Goal: Task Accomplishment & Management: Use online tool/utility

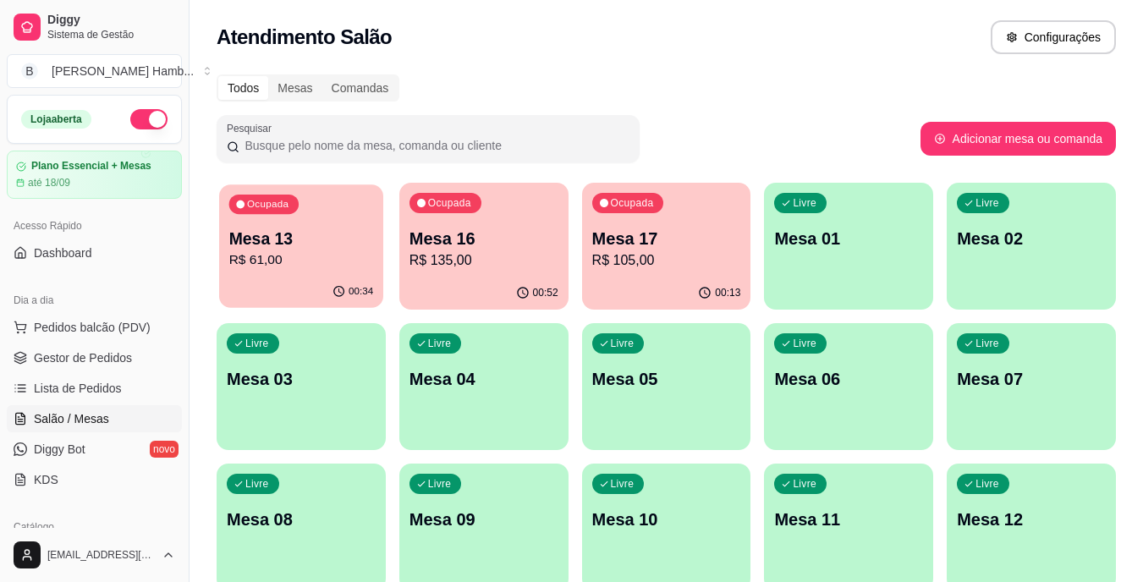
click at [264, 277] on div "00:34" at bounding box center [301, 292] width 164 height 32
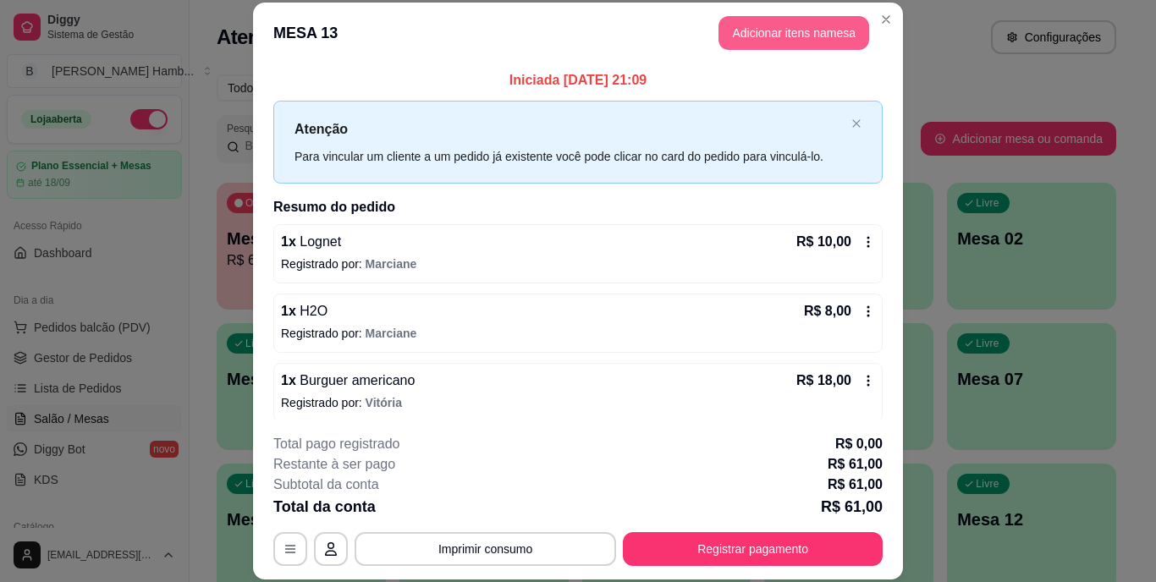
click at [760, 32] on button "Adicionar itens na mesa" at bounding box center [793, 33] width 151 height 34
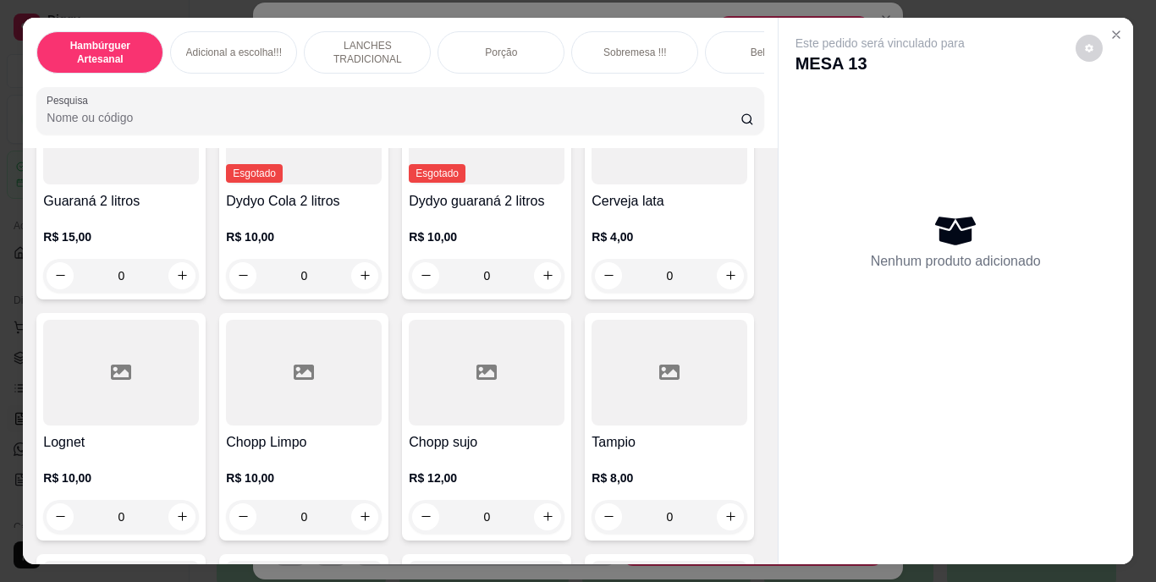
scroll to position [4568, 0]
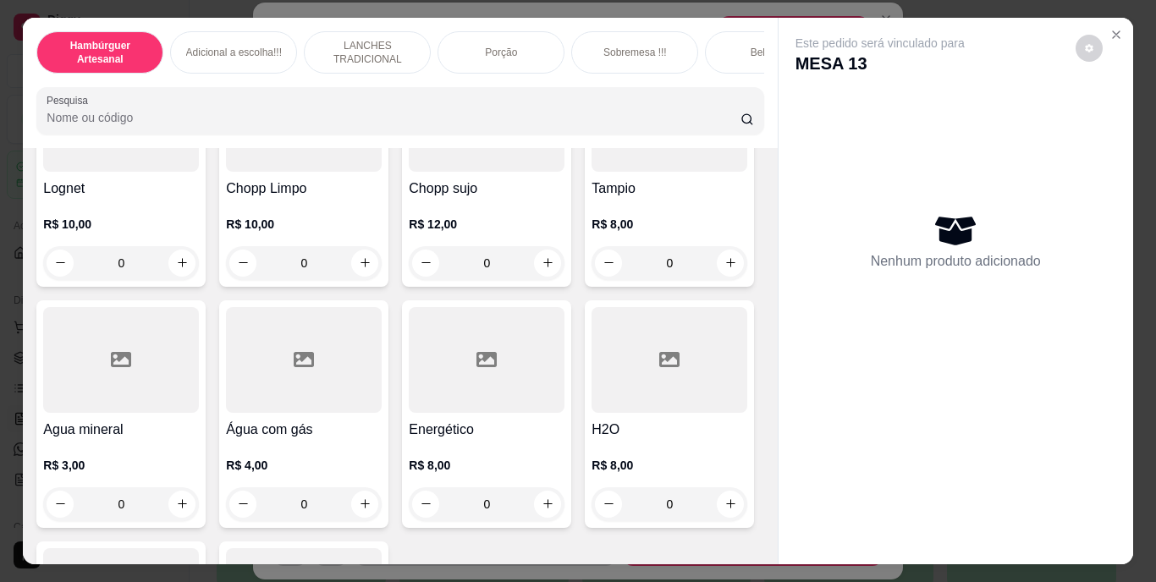
type input "1"
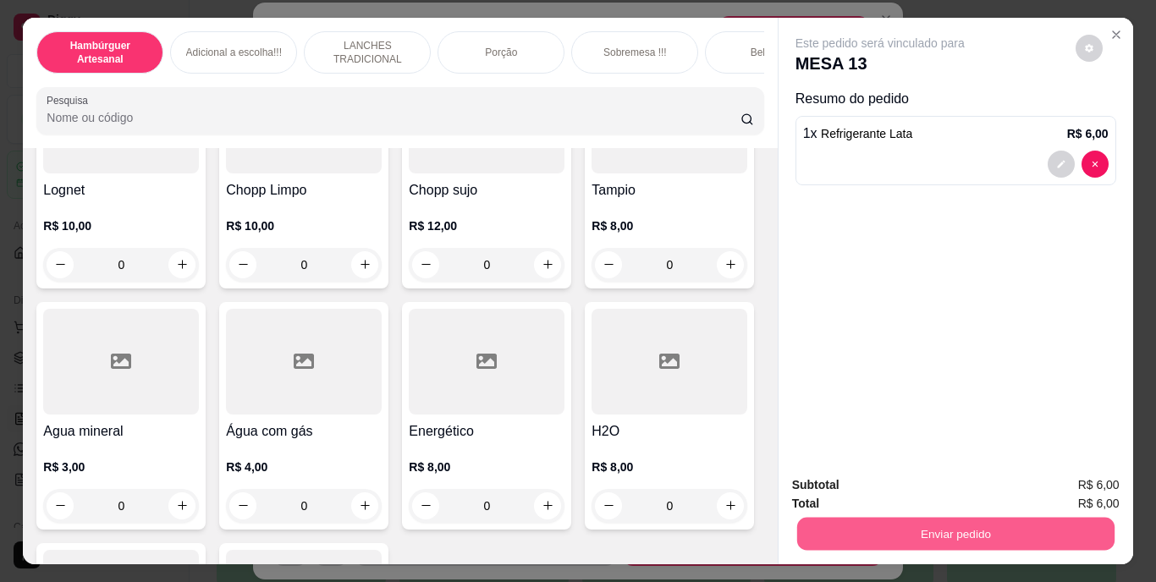
click at [838, 523] on button "Enviar pedido" at bounding box center [954, 534] width 317 height 33
click at [844, 488] on button "Não registrar e enviar pedido" at bounding box center [899, 486] width 176 height 32
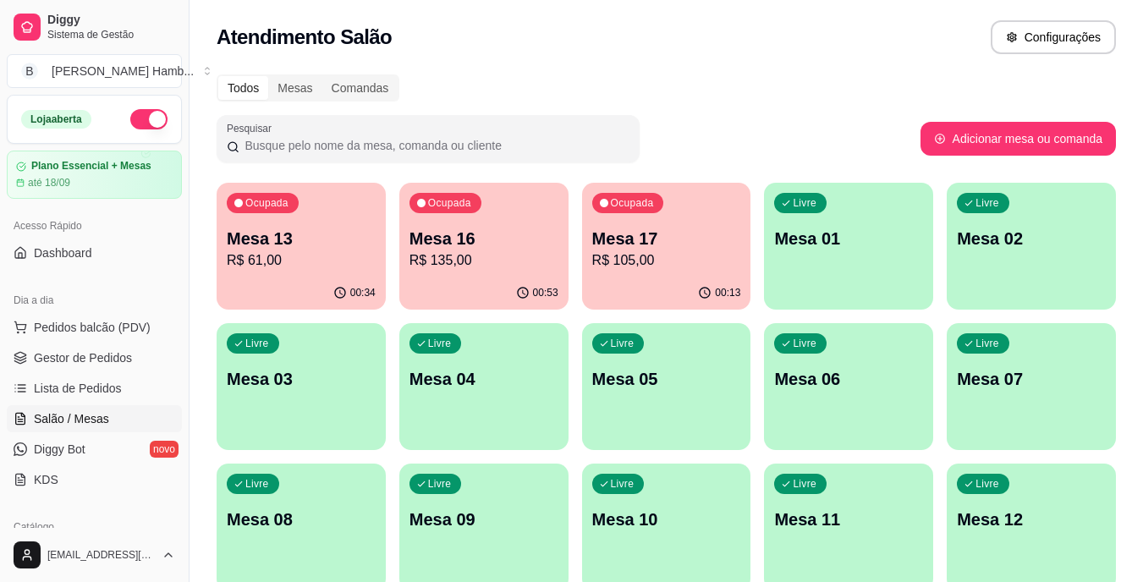
click at [239, 271] on div "Ocupada Mesa 13 R$ 61,00" at bounding box center [301, 230] width 169 height 94
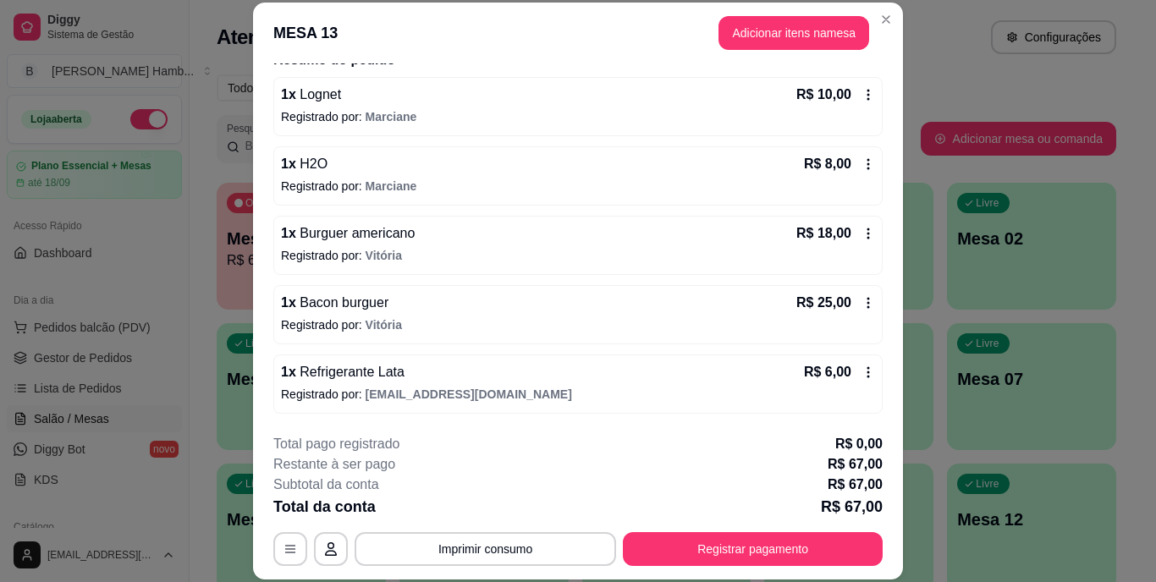
scroll to position [0, 0]
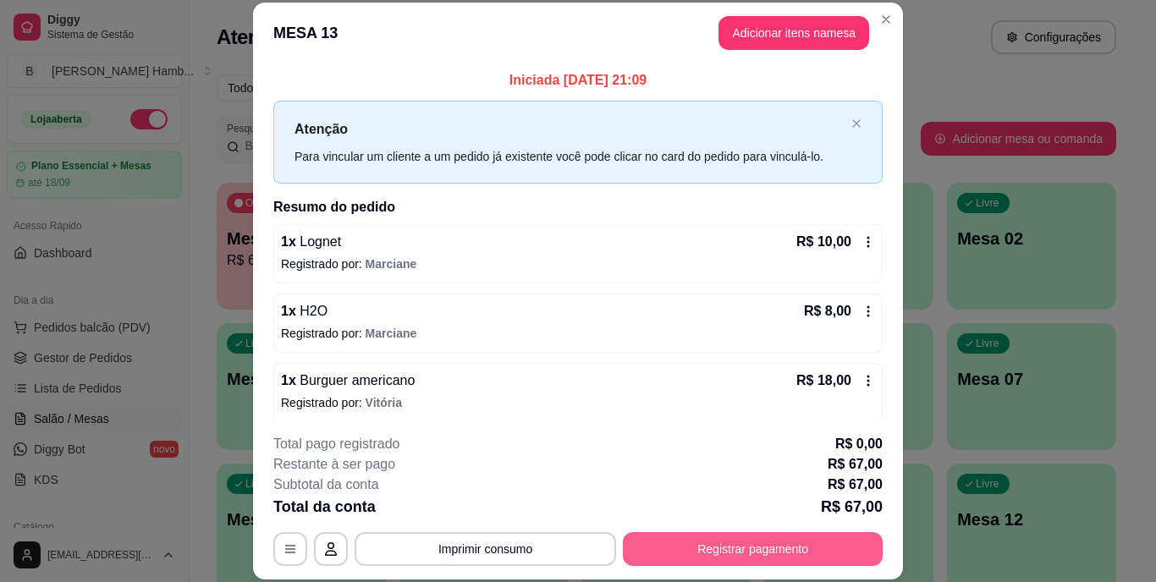
click at [767, 549] on button "Registrar pagamento" at bounding box center [753, 549] width 260 height 34
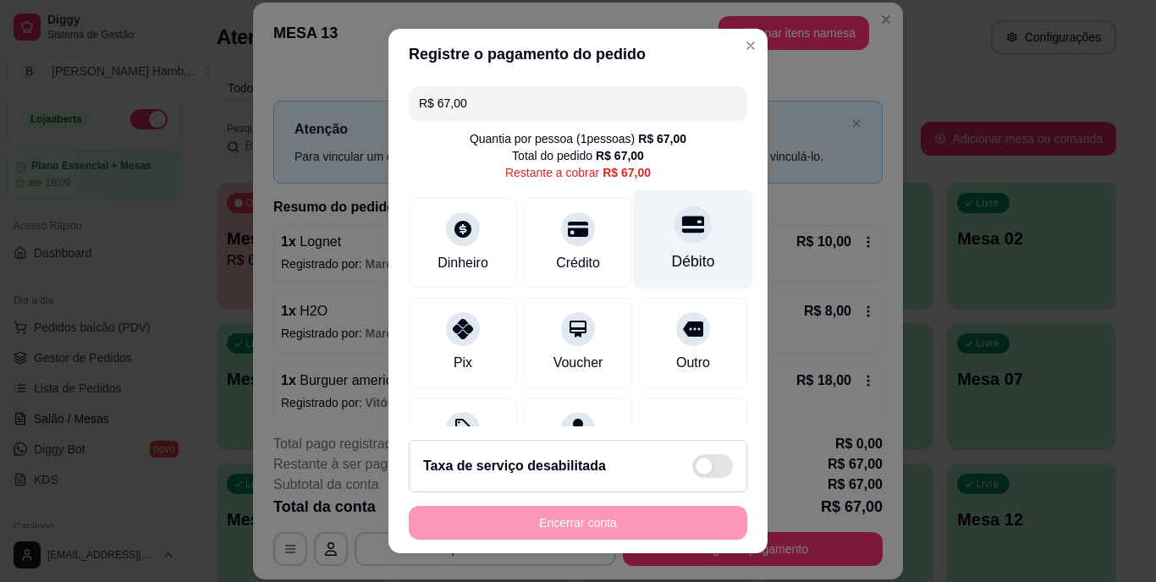
click at [674, 238] on div at bounding box center [692, 224] width 37 height 37
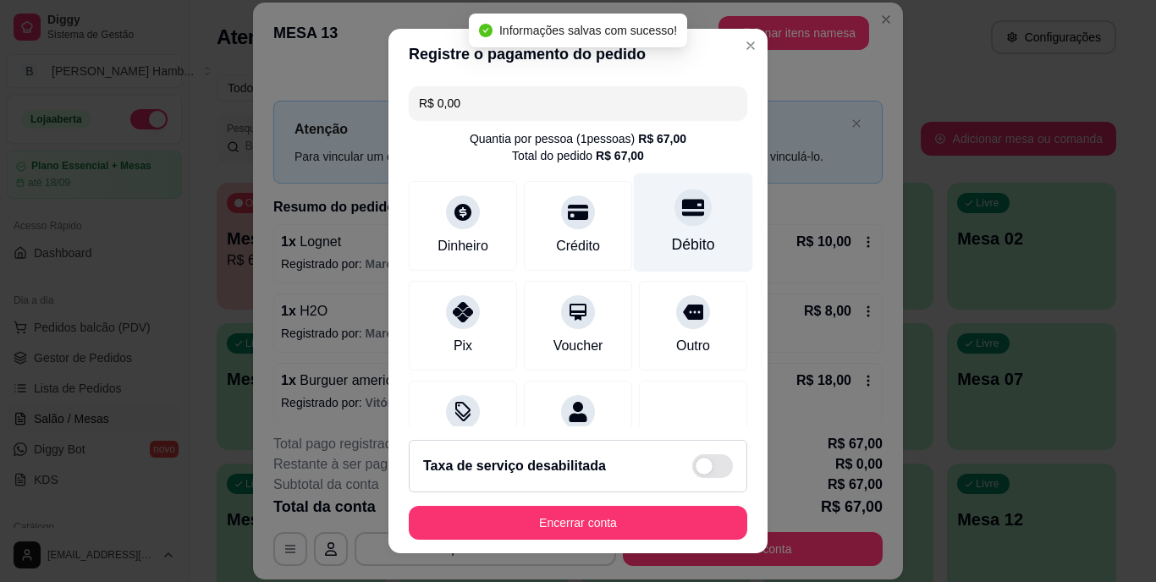
type input "R$ 0,00"
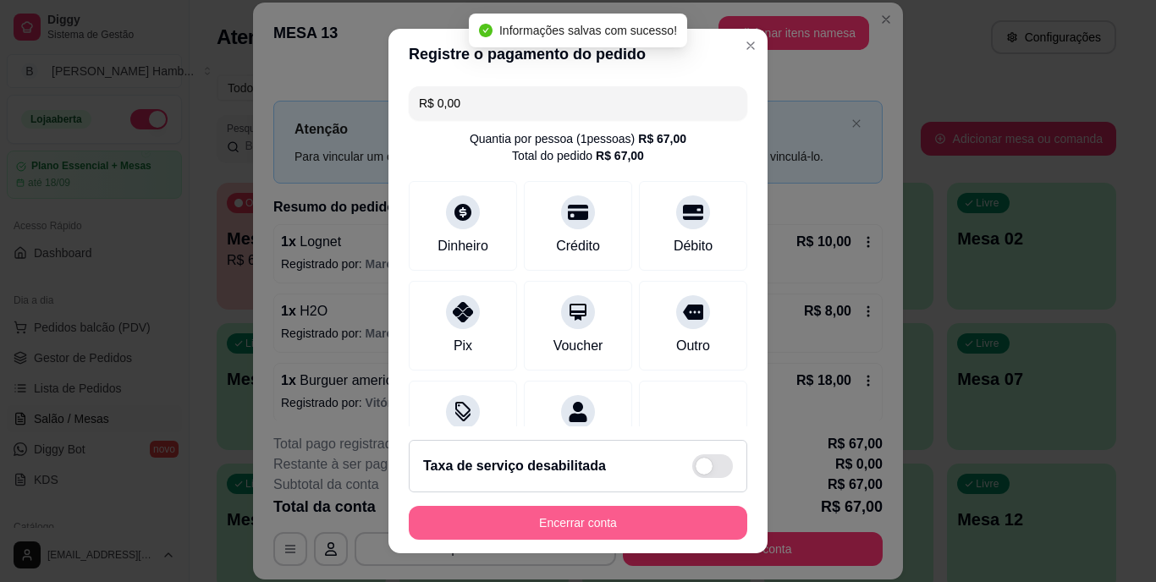
click at [573, 520] on button "Encerrar conta" at bounding box center [578, 523] width 338 height 34
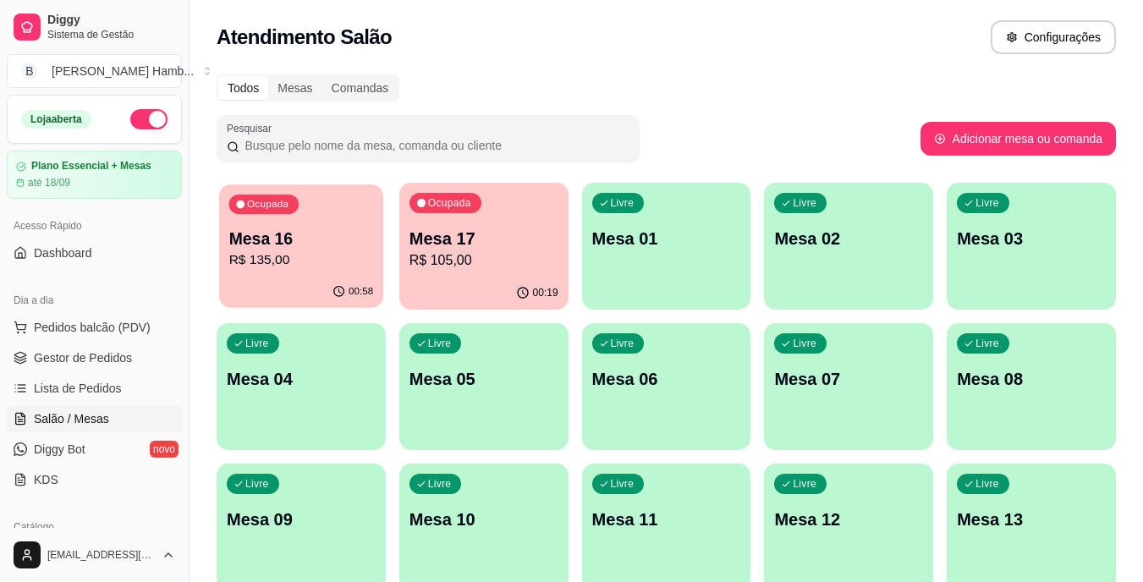
click at [261, 246] on p "Mesa 16" at bounding box center [301, 239] width 145 height 23
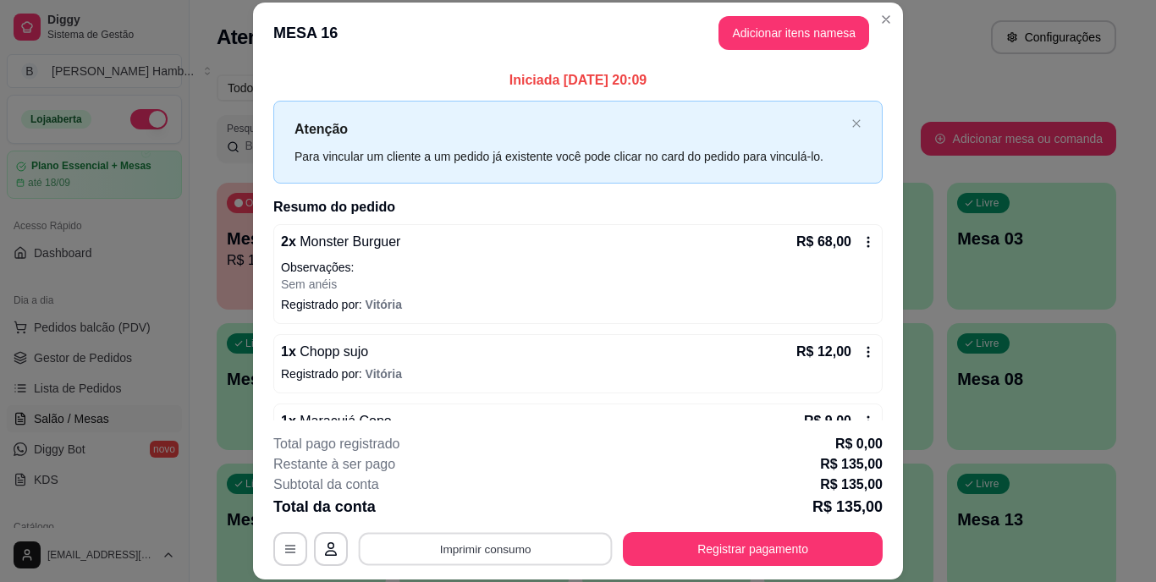
click at [469, 541] on button "Imprimir consumo" at bounding box center [486, 548] width 254 height 33
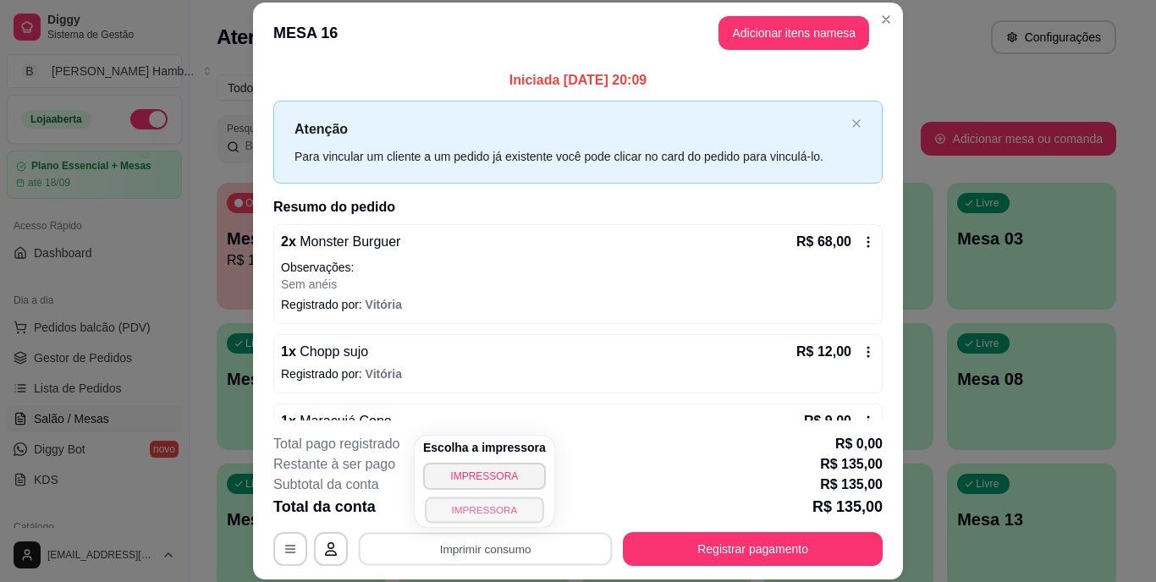
click at [453, 503] on button "IMPRESSORA" at bounding box center [484, 510] width 118 height 26
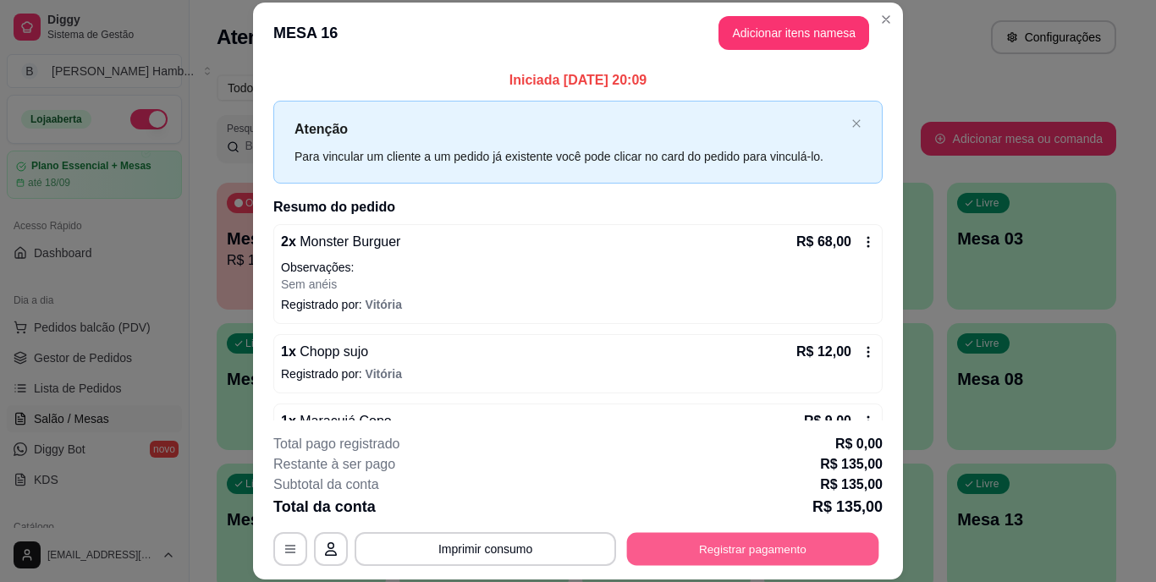
click at [637, 546] on button "Registrar pagamento" at bounding box center [753, 548] width 252 height 33
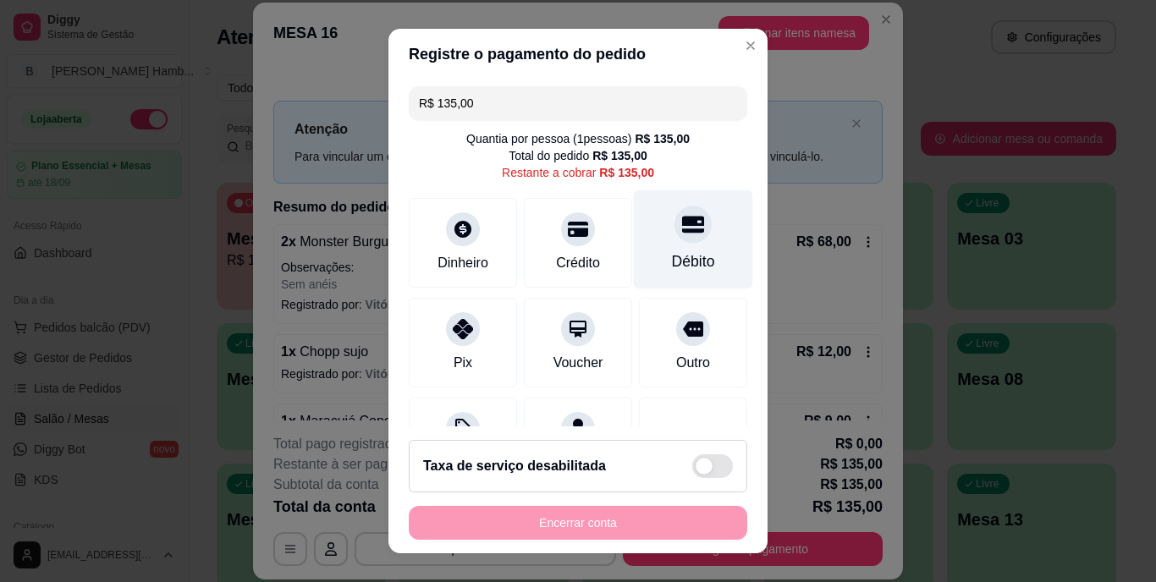
click at [674, 242] on div at bounding box center [692, 224] width 37 height 37
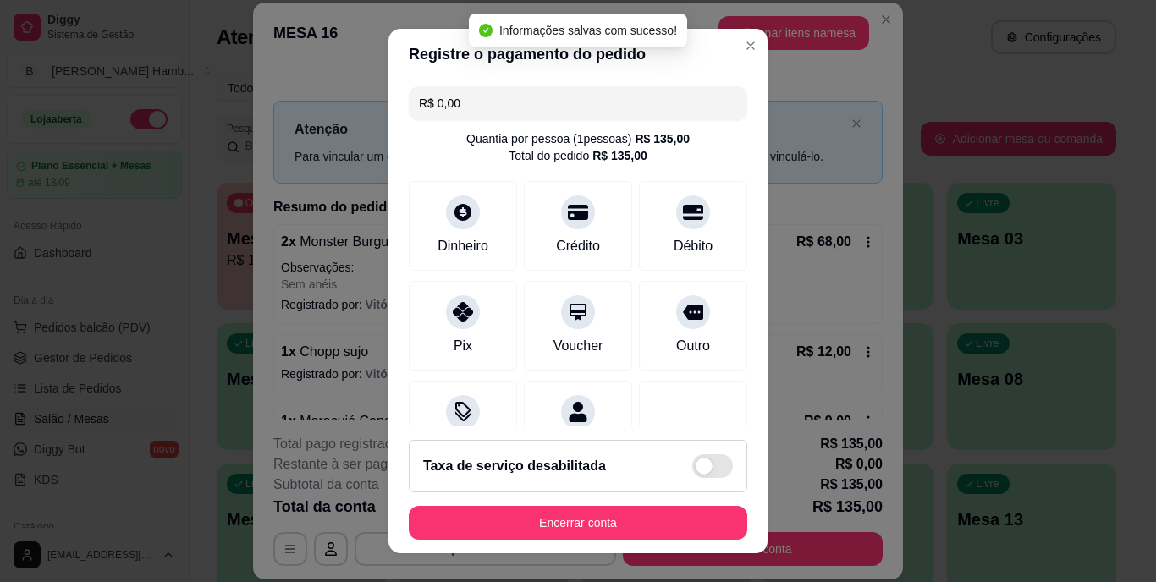
type input "R$ 0,00"
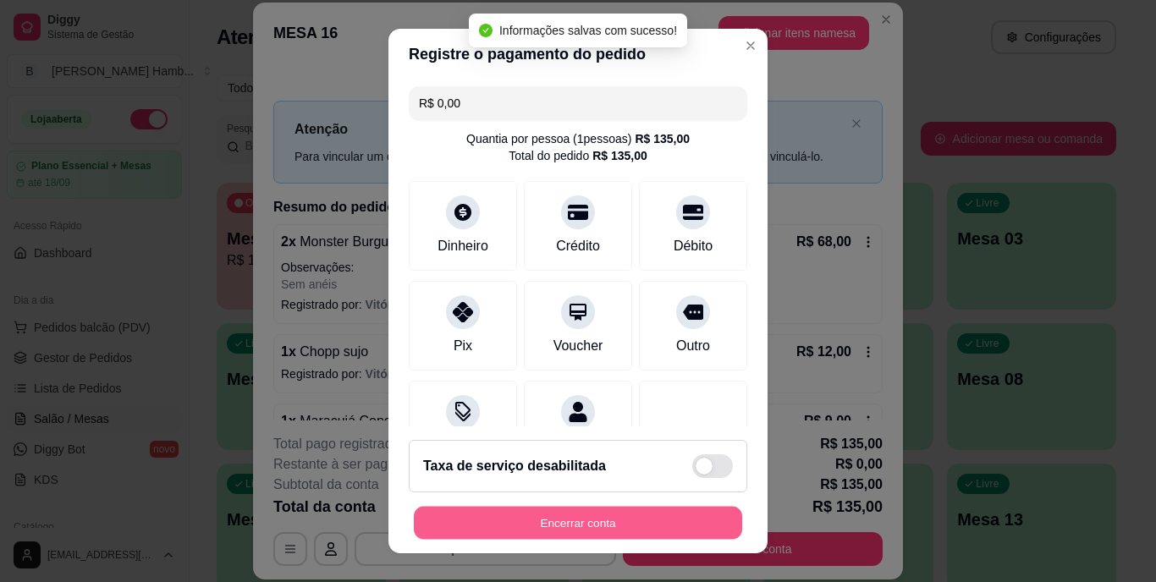
click at [613, 526] on button "Encerrar conta" at bounding box center [578, 522] width 328 height 33
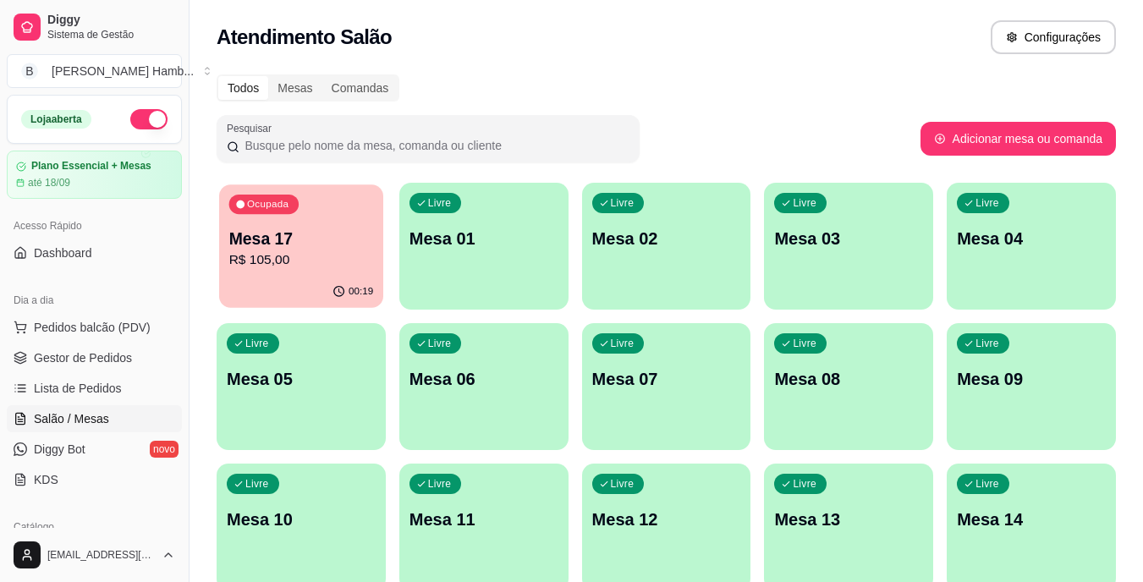
click at [305, 239] on p "Mesa 17" at bounding box center [301, 239] width 145 height 23
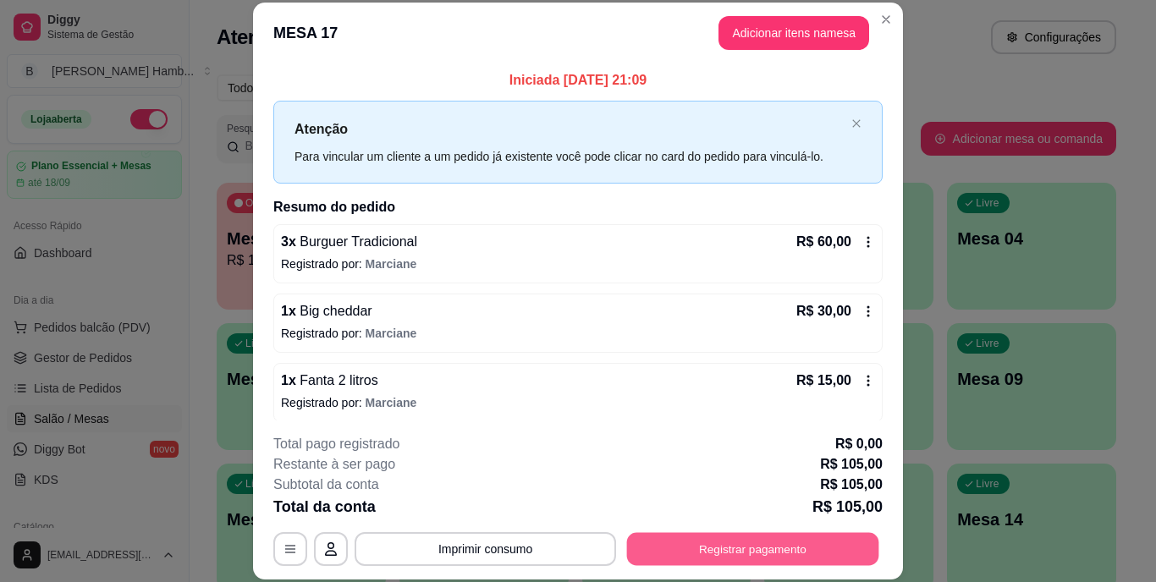
click at [754, 545] on button "Registrar pagamento" at bounding box center [753, 548] width 252 height 33
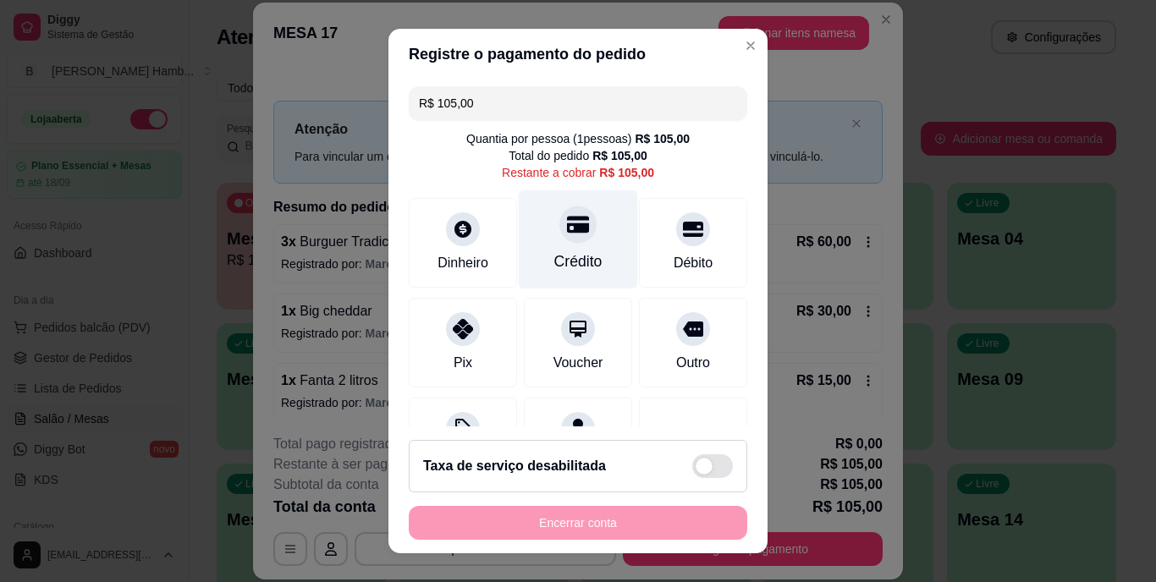
click at [568, 214] on icon at bounding box center [578, 225] width 22 height 22
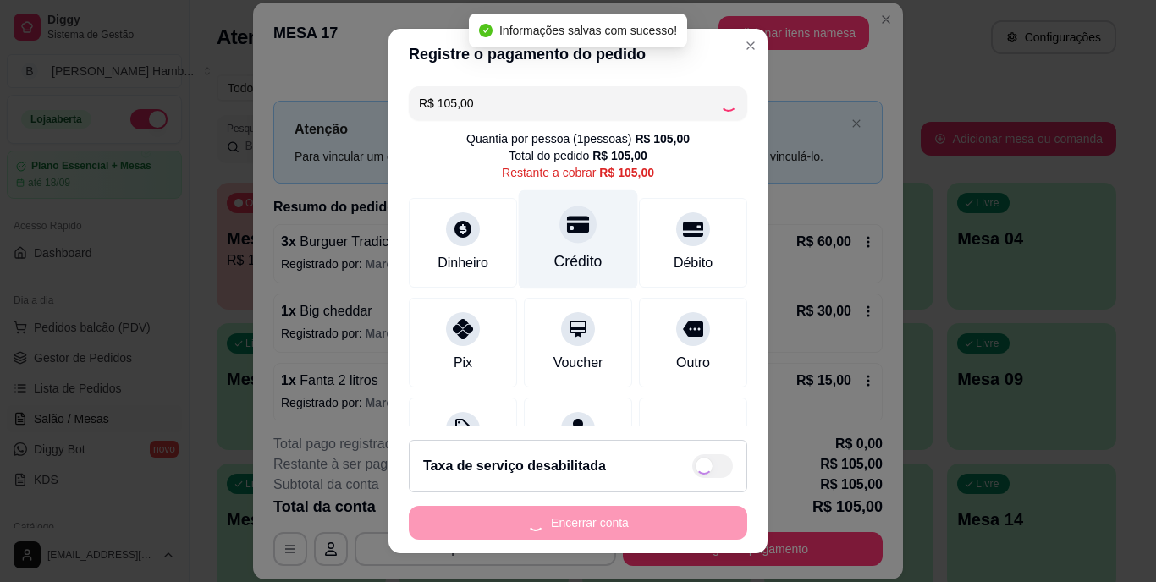
type input "R$ 0,00"
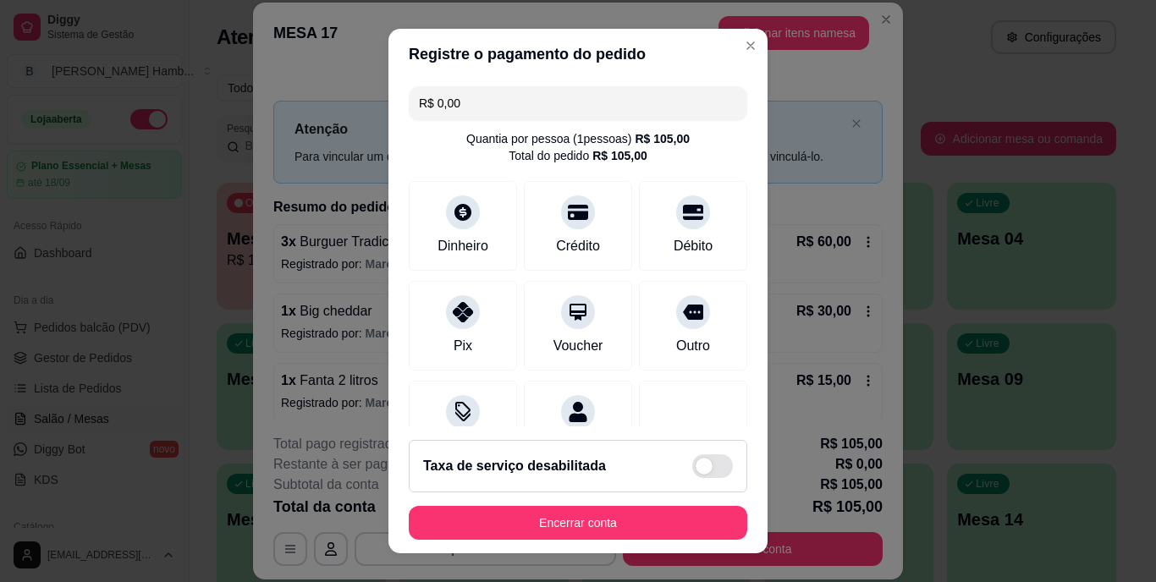
click at [586, 503] on footer "Taxa de serviço desabilitada Encerrar conta" at bounding box center [577, 489] width 379 height 127
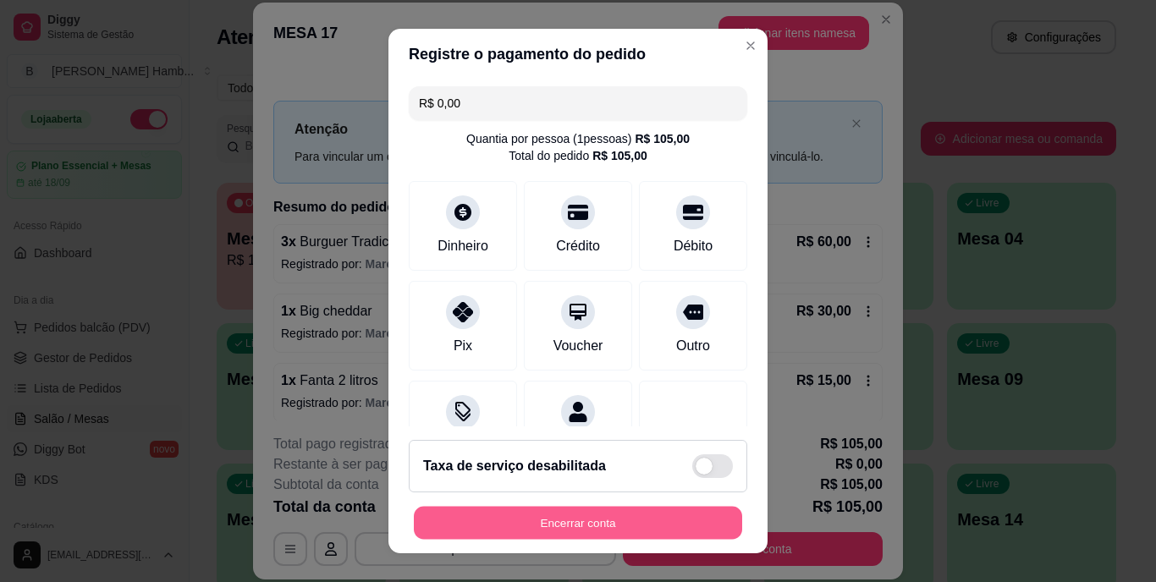
click at [586, 530] on button "Encerrar conta" at bounding box center [578, 522] width 328 height 33
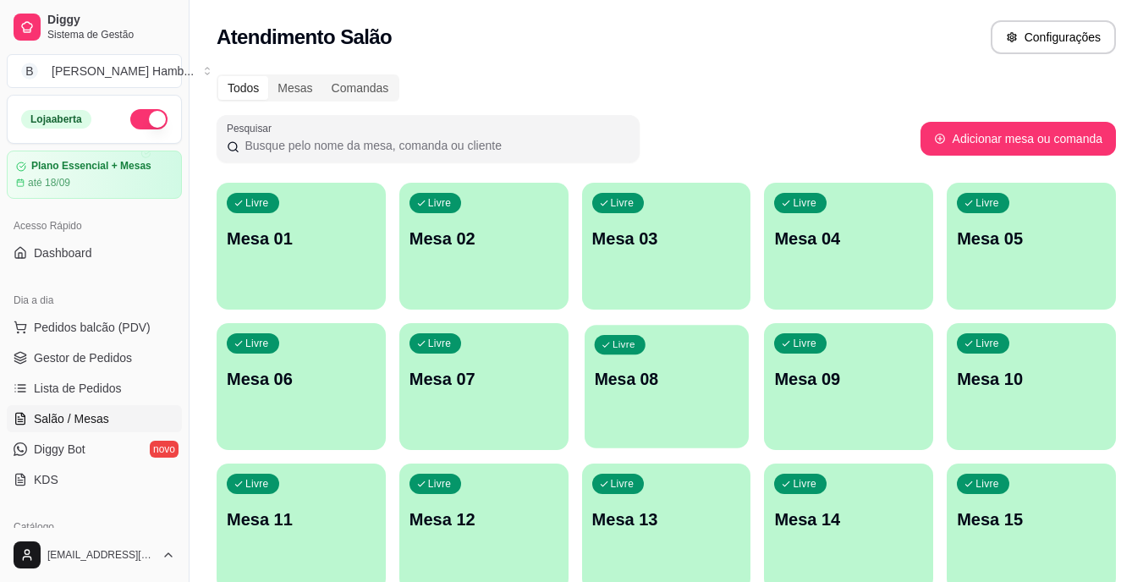
click at [666, 413] on div "Livre Mesa 08" at bounding box center [667, 376] width 164 height 103
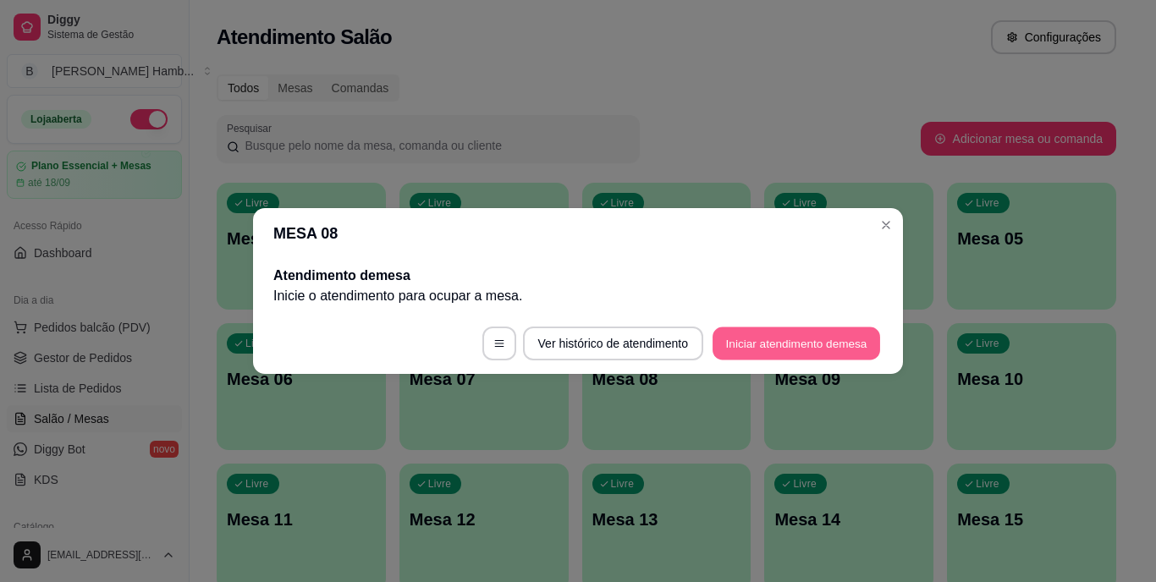
click at [740, 341] on button "Iniciar atendimento de mesa" at bounding box center [795, 343] width 167 height 33
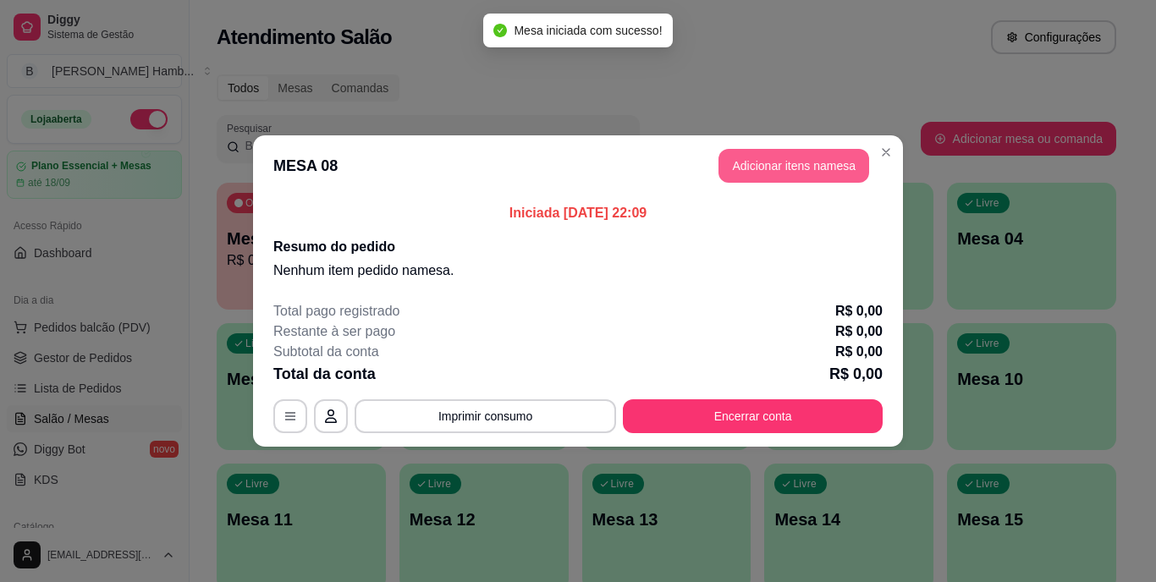
click at [752, 153] on button "Adicionar itens na mesa" at bounding box center [793, 166] width 151 height 34
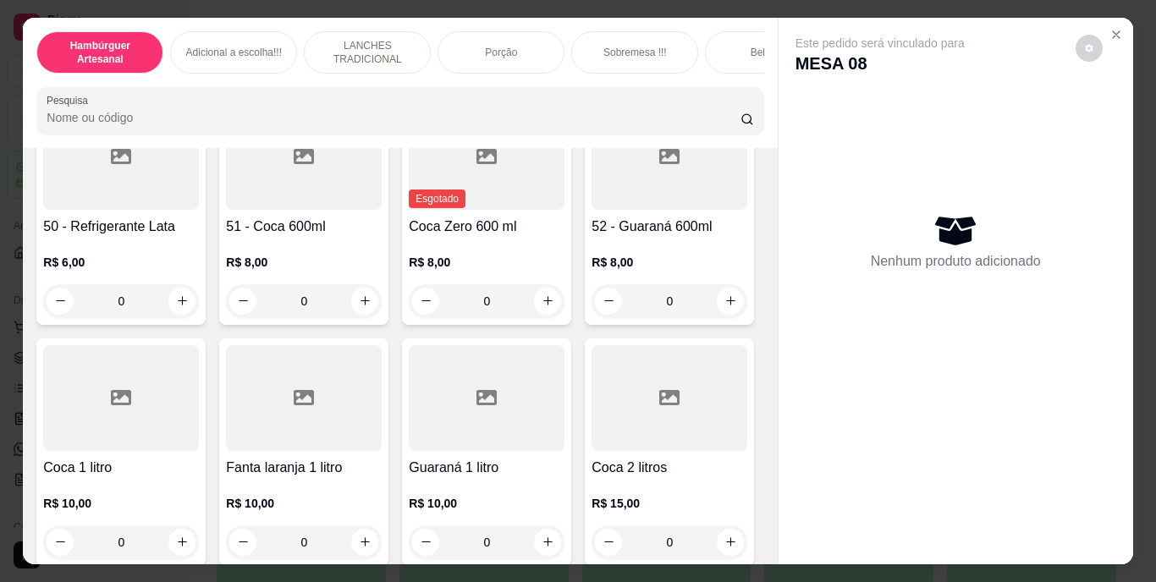
scroll to position [3553, 0]
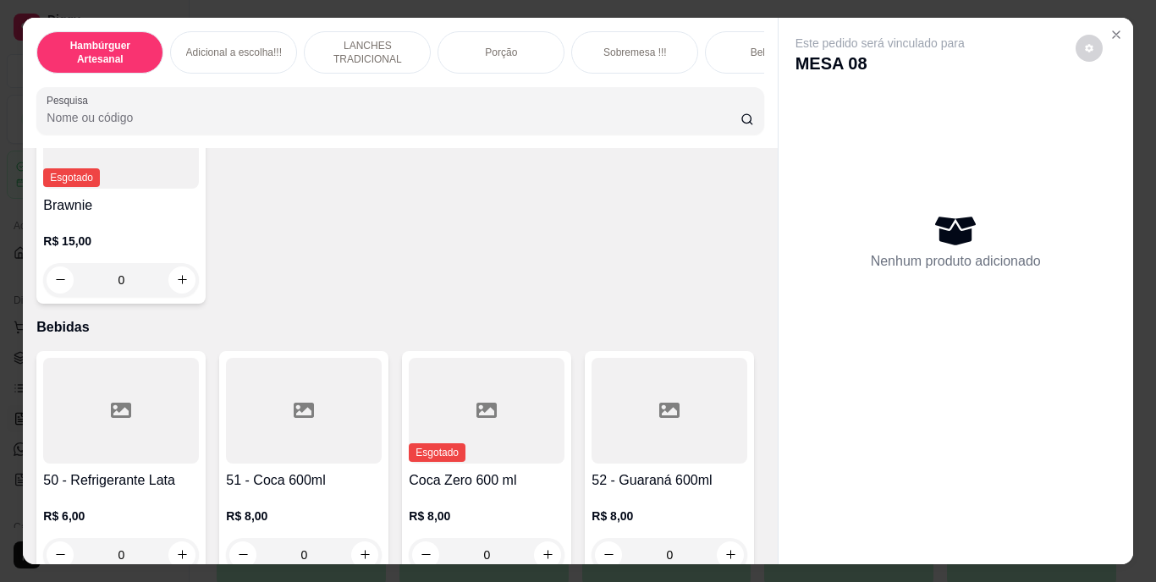
type input "1"
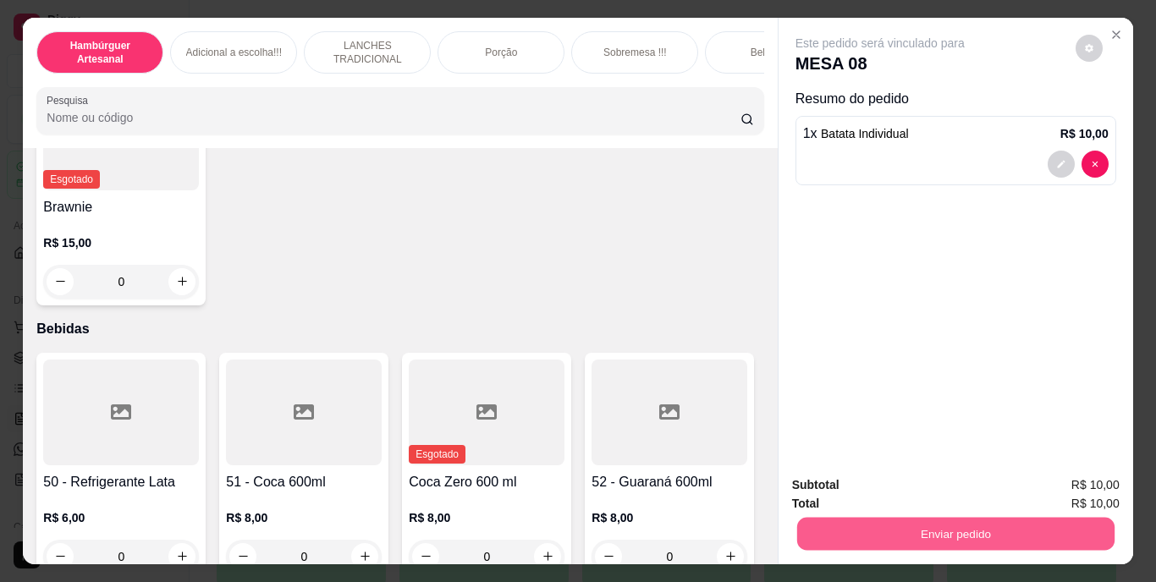
click at [958, 518] on button "Enviar pedido" at bounding box center [954, 534] width 317 height 33
click at [891, 478] on button "Não registrar e enviar pedido" at bounding box center [899, 485] width 171 height 31
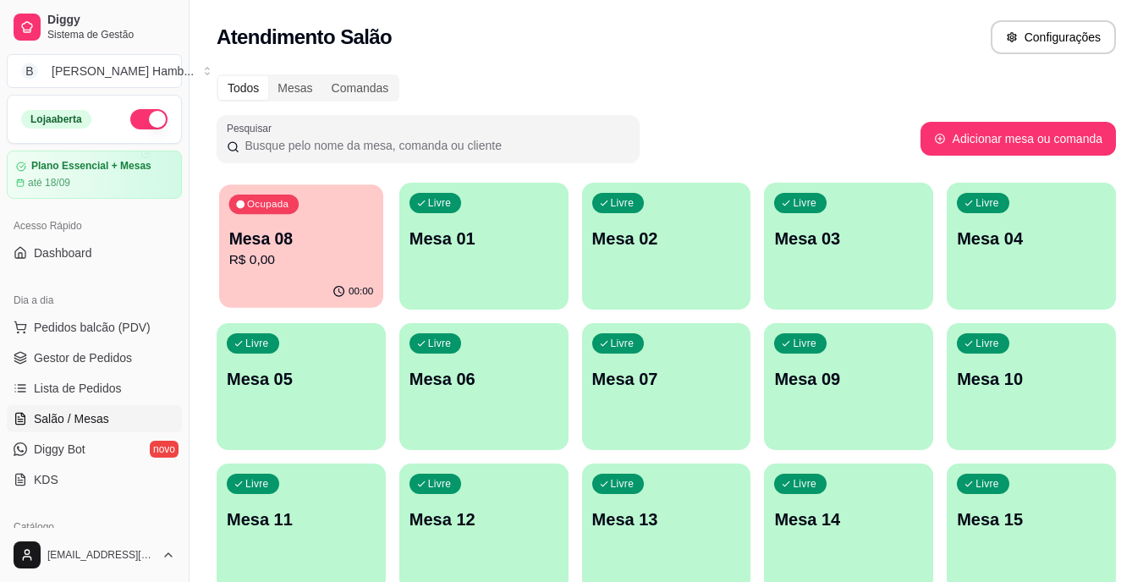
click at [255, 252] on p "R$ 0,00" at bounding box center [301, 259] width 145 height 19
click at [310, 267] on p "R$ 0,00" at bounding box center [301, 260] width 149 height 20
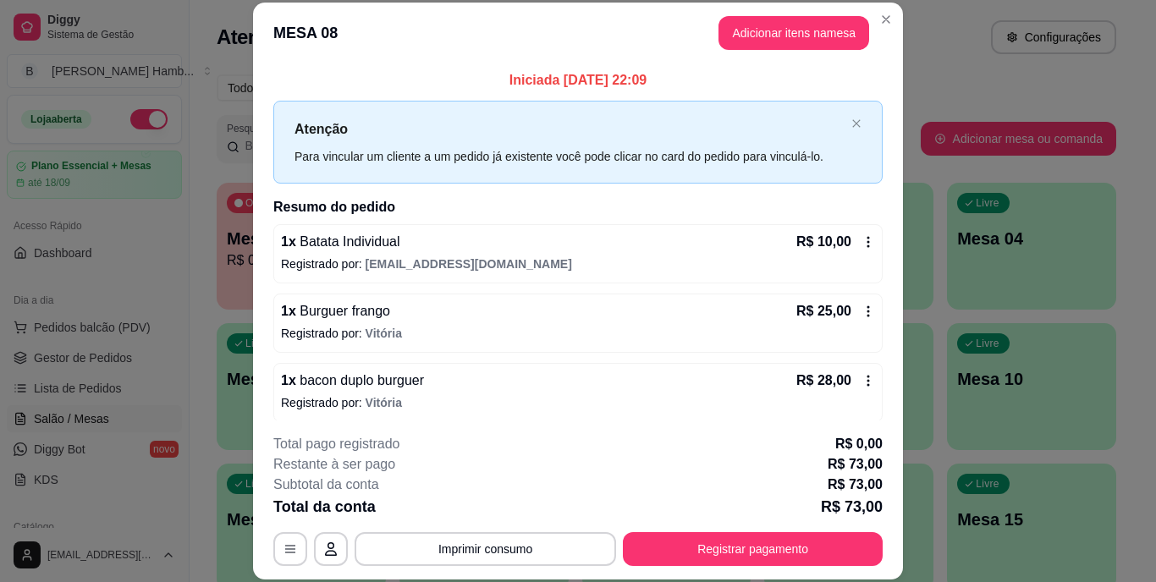
scroll to position [118, 0]
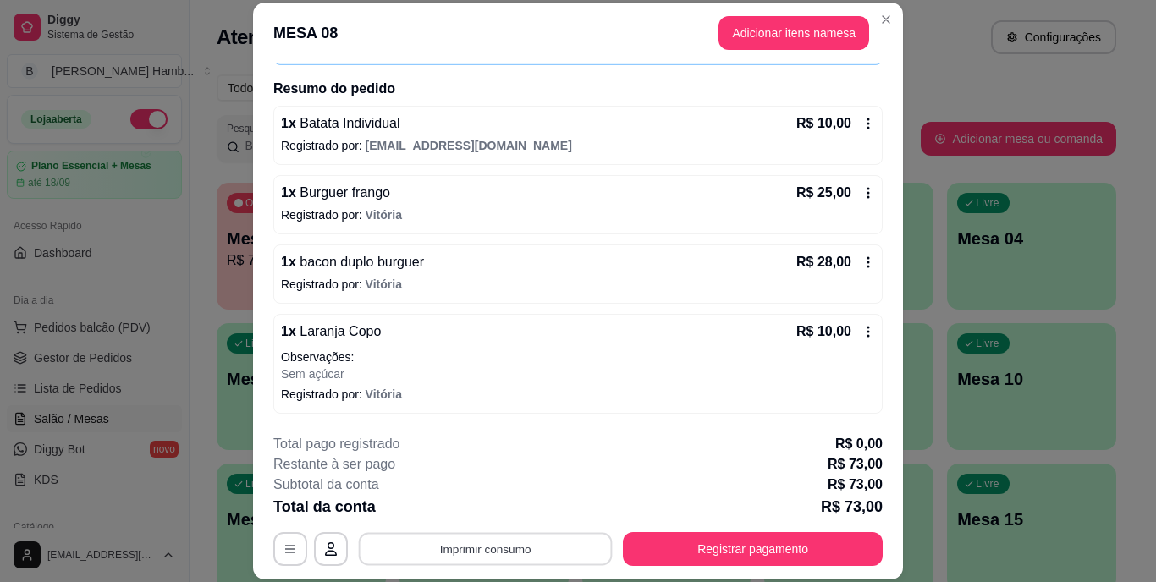
click at [450, 549] on button "Imprimir consumo" at bounding box center [486, 548] width 254 height 33
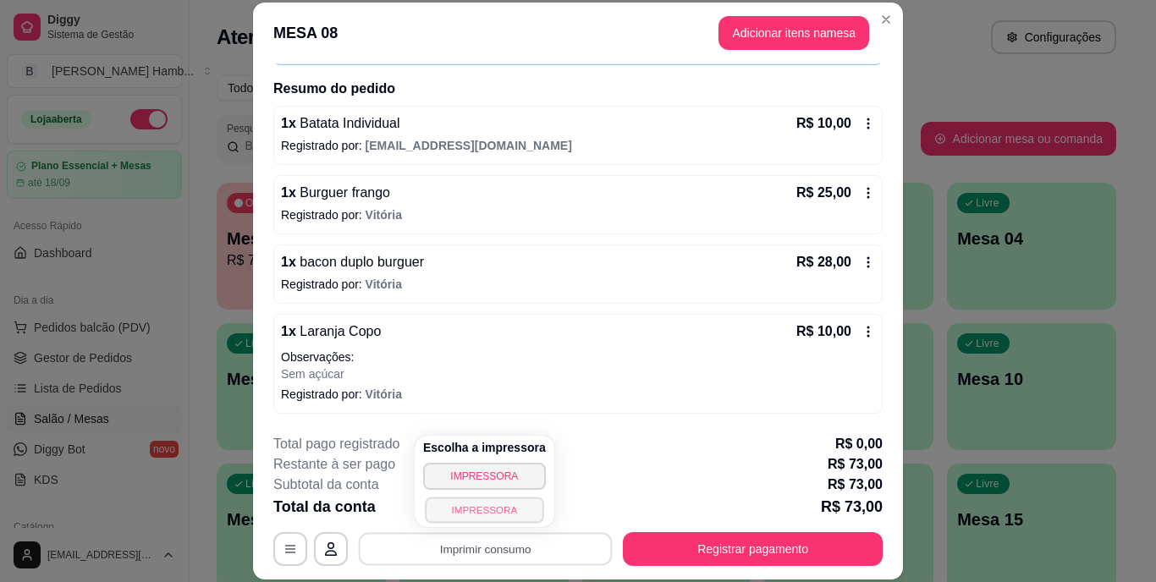
click at [450, 505] on button "IMPRESSORA" at bounding box center [484, 510] width 118 height 26
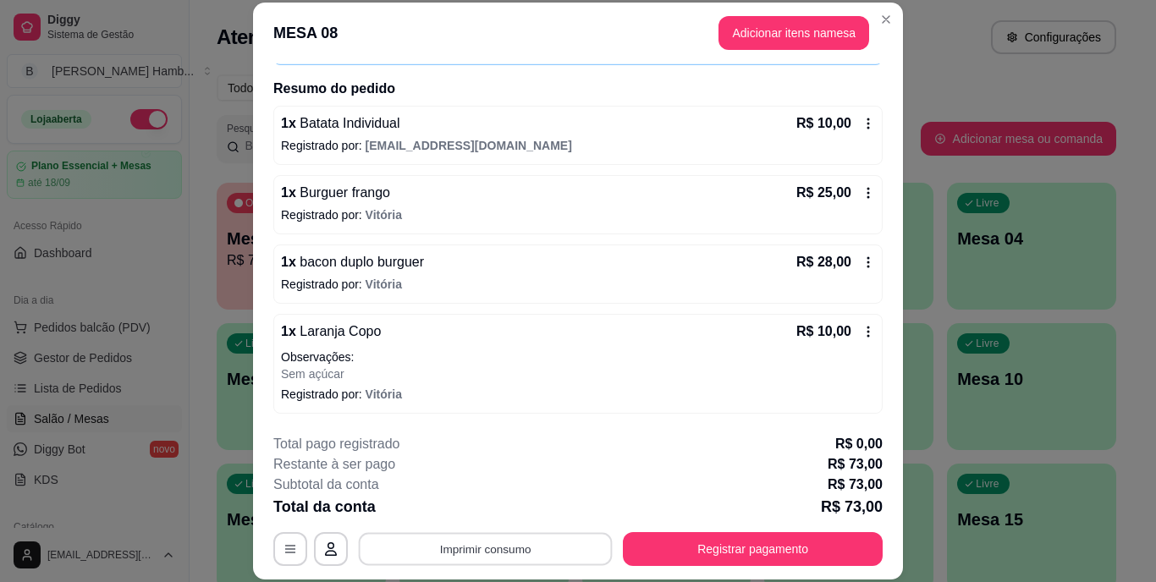
click at [476, 555] on button "Imprimir consumo" at bounding box center [486, 548] width 254 height 33
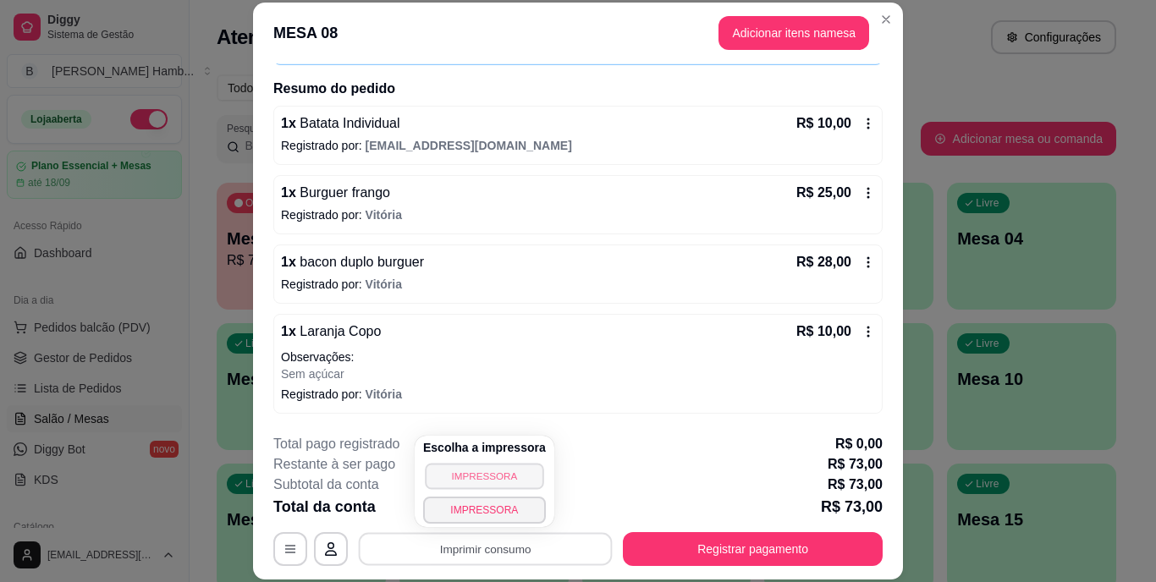
click at [432, 470] on button "IMPRESSORA" at bounding box center [484, 476] width 118 height 26
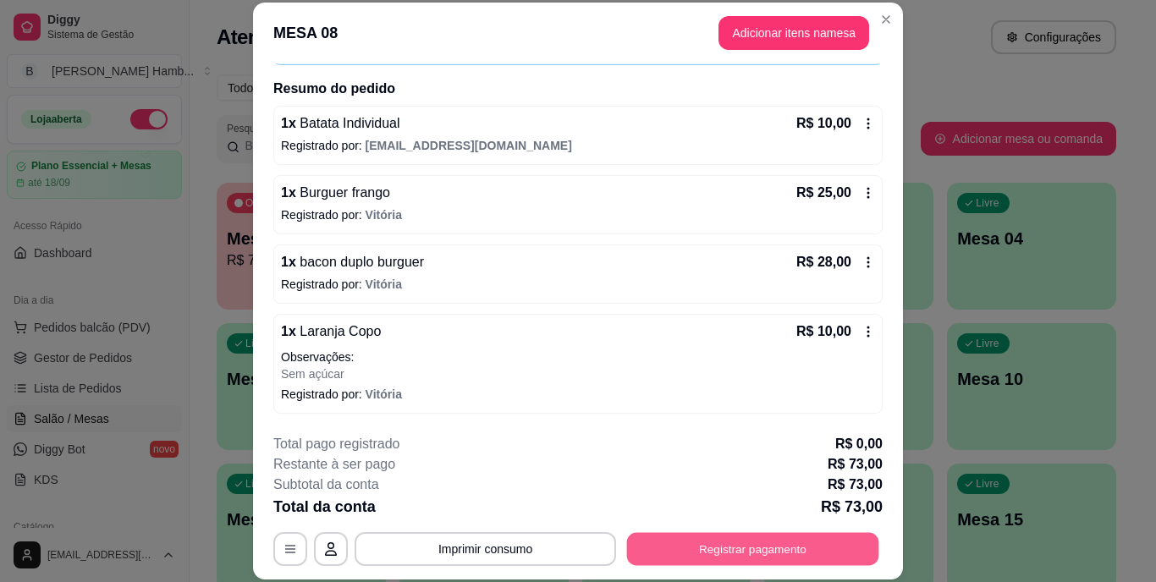
click at [719, 545] on button "Registrar pagamento" at bounding box center [753, 548] width 252 height 33
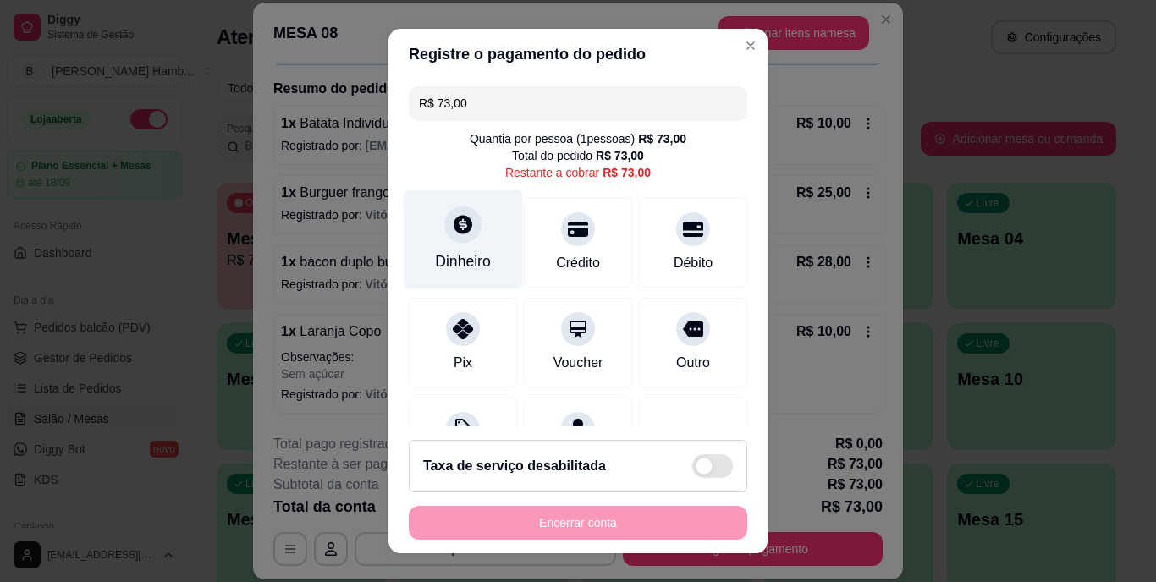
click at [459, 235] on icon at bounding box center [463, 225] width 22 height 22
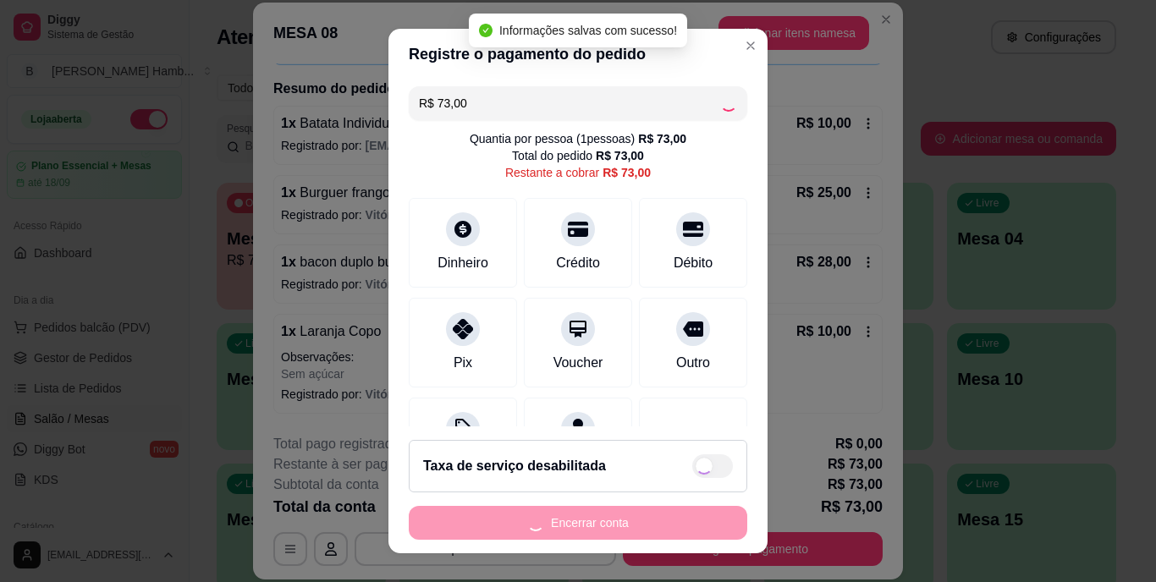
type input "R$ 0,00"
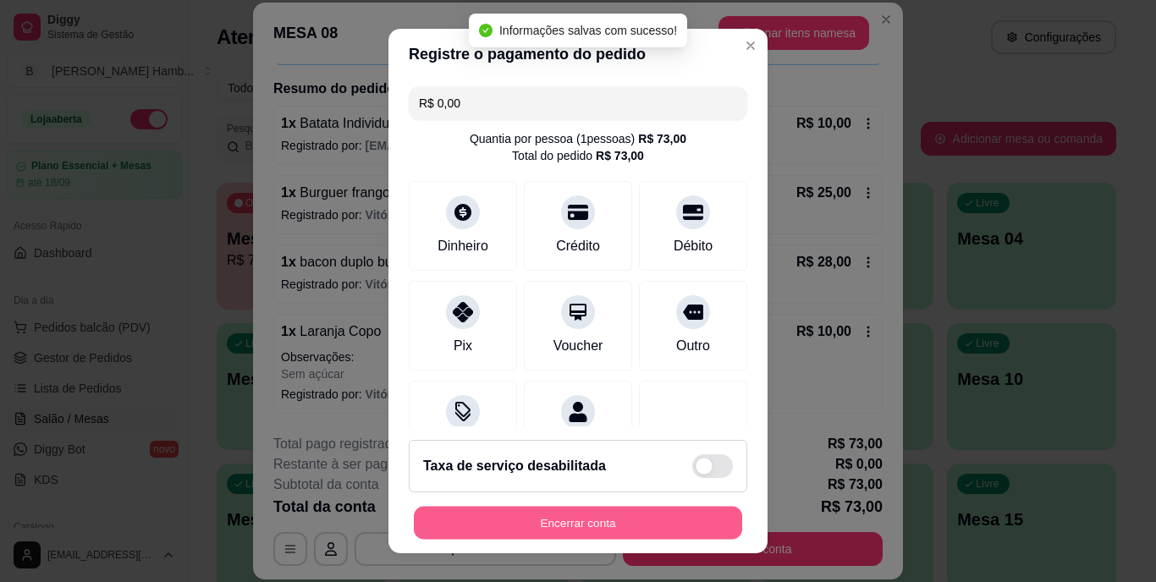
click at [547, 521] on button "Encerrar conta" at bounding box center [578, 522] width 328 height 33
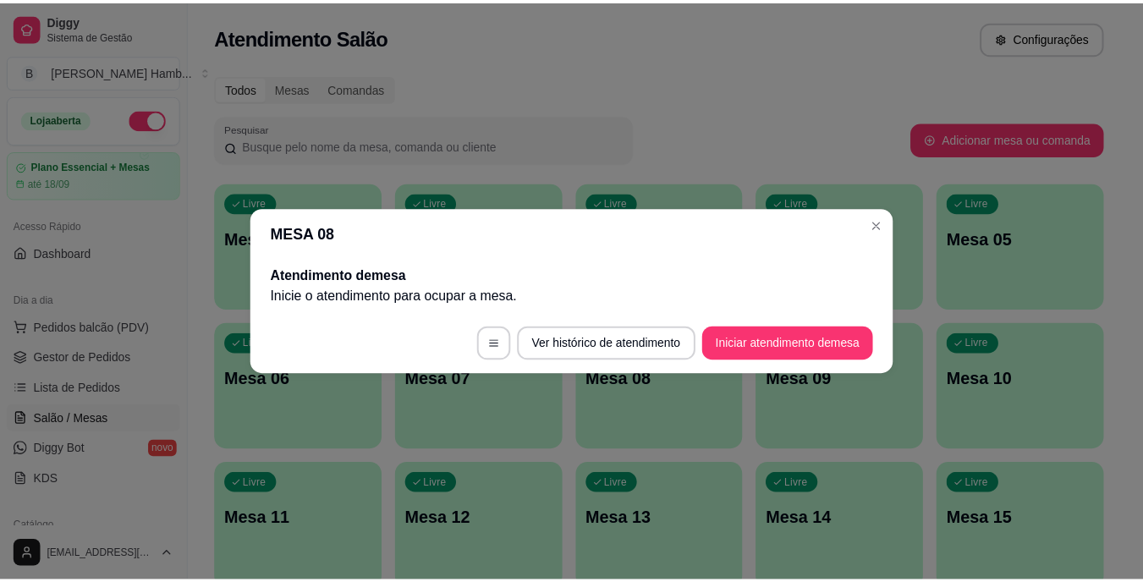
scroll to position [0, 0]
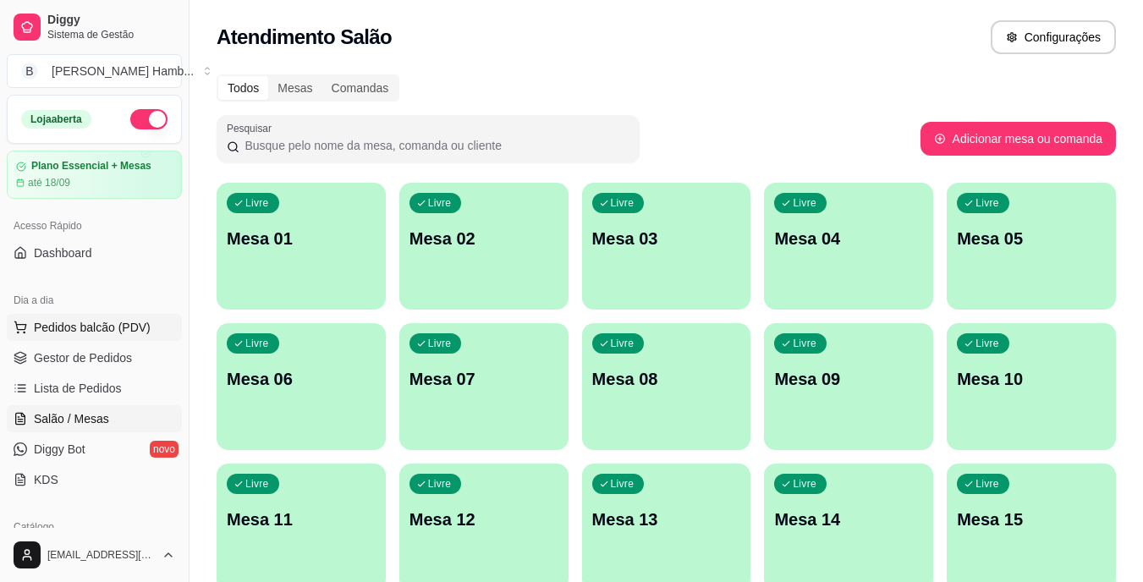
click at [112, 332] on span "Pedidos balcão (PDV)" at bounding box center [92, 327] width 117 height 17
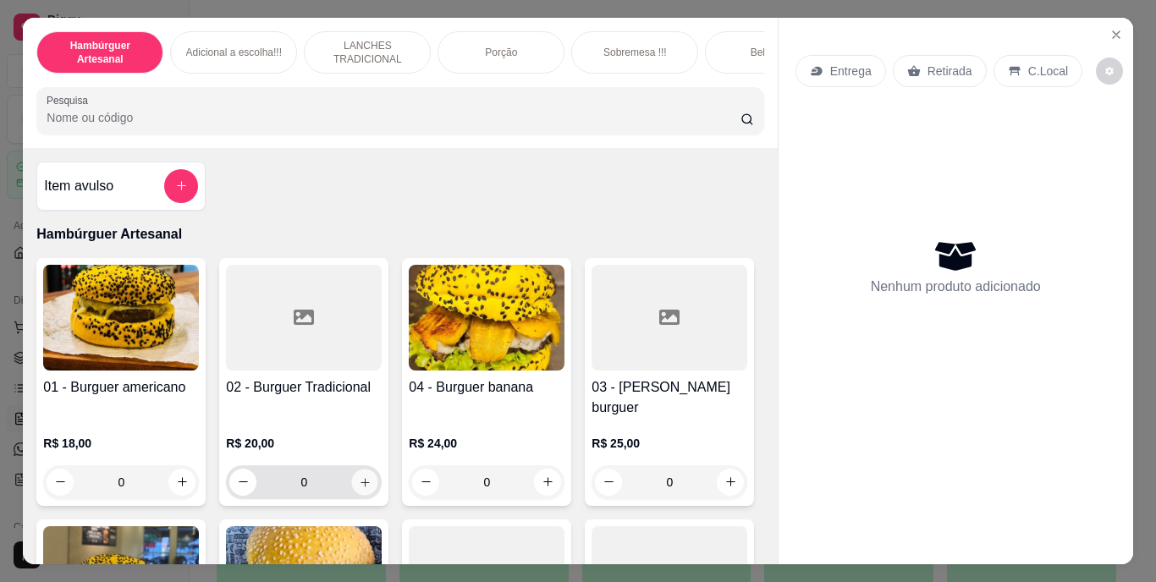
click at [360, 478] on icon "increase-product-quantity" at bounding box center [364, 482] width 8 height 8
type input "1"
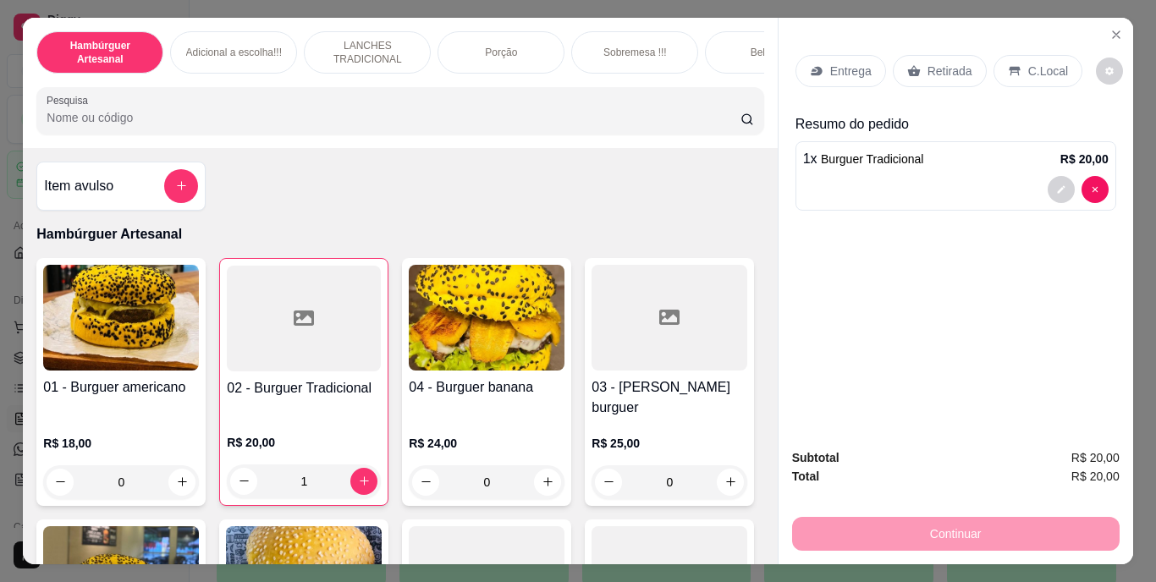
click at [851, 70] on p "Entrega" at bounding box center [850, 71] width 41 height 17
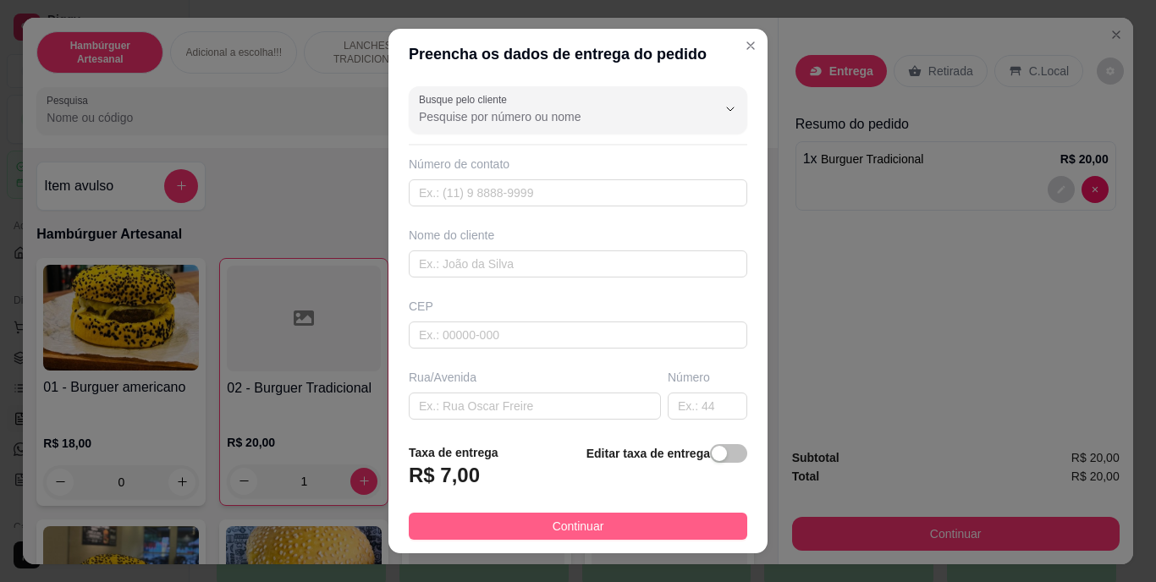
click at [570, 518] on span "Continuar" at bounding box center [578, 526] width 52 height 19
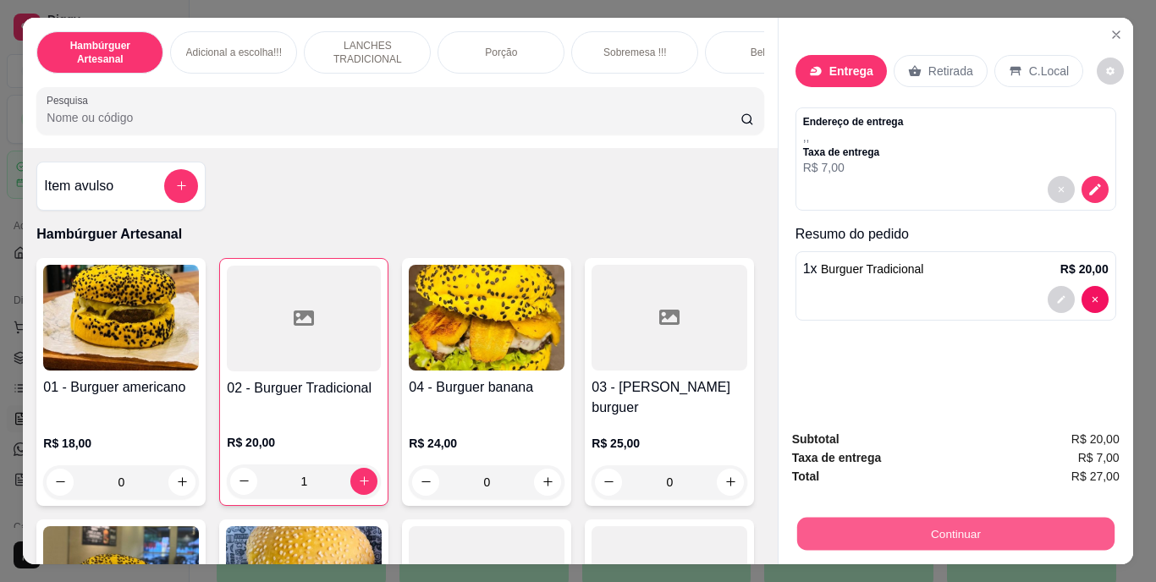
click at [982, 524] on button "Continuar" at bounding box center [954, 534] width 317 height 33
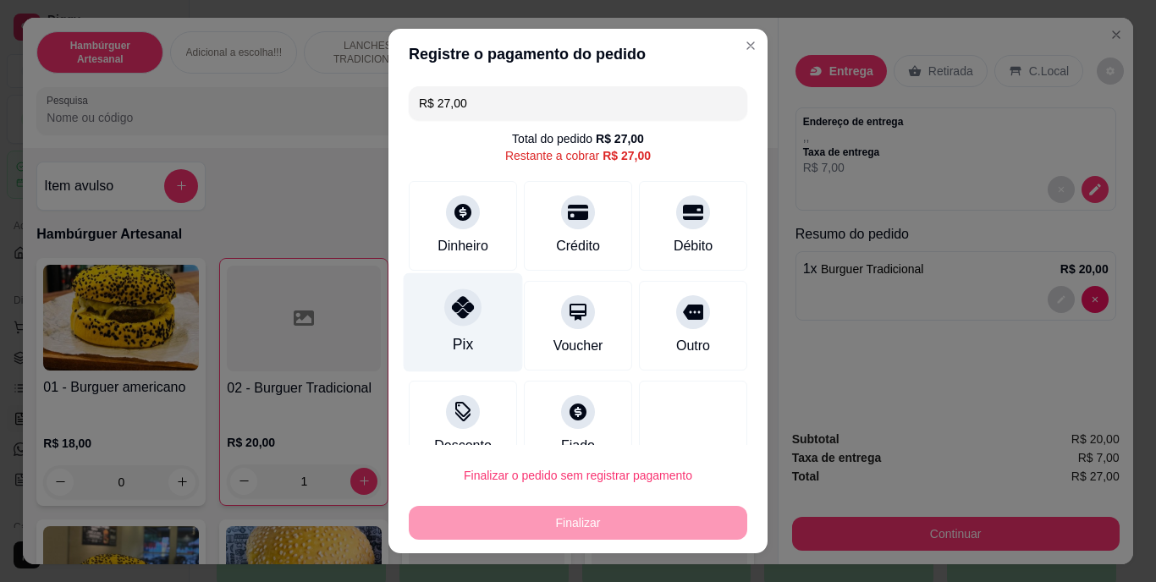
click at [449, 322] on div at bounding box center [462, 307] width 37 height 37
type input "R$ 0,00"
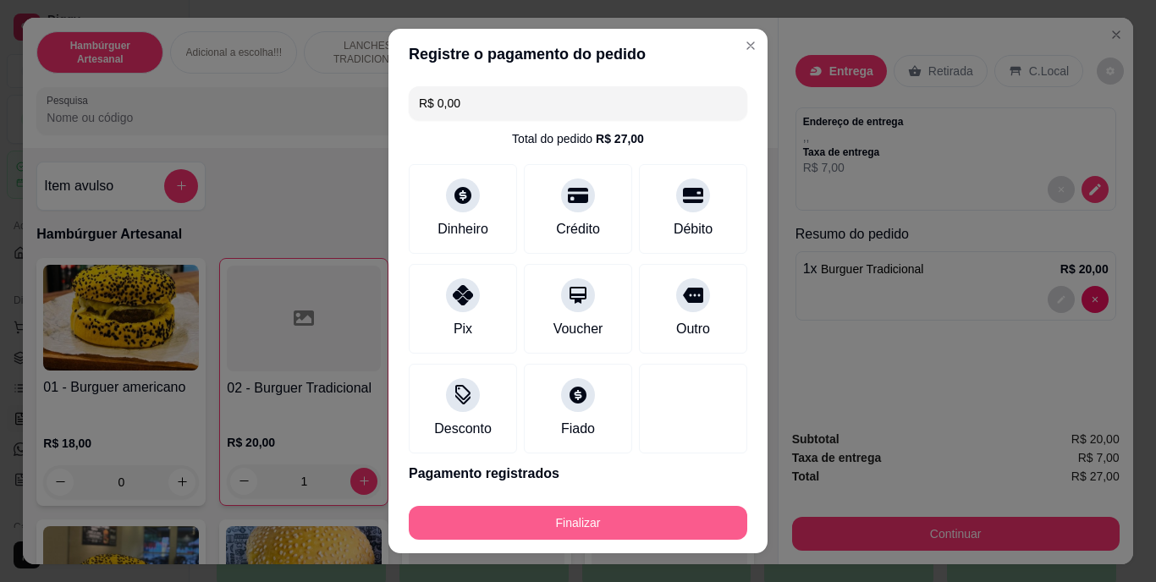
click at [513, 524] on button "Finalizar" at bounding box center [578, 523] width 338 height 34
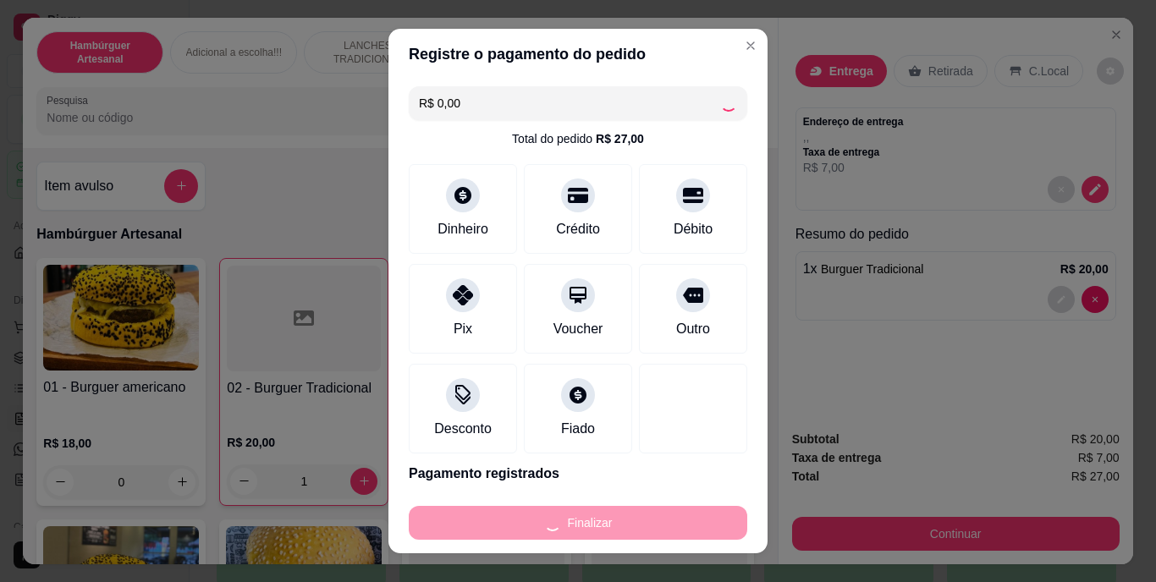
type input "0"
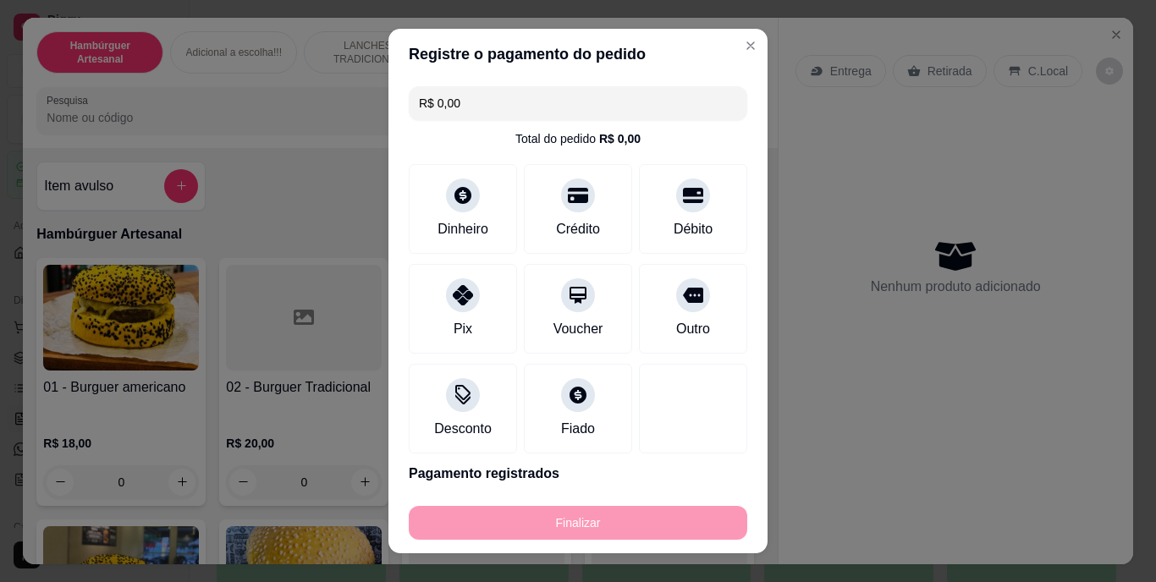
type input "-R$ 27,00"
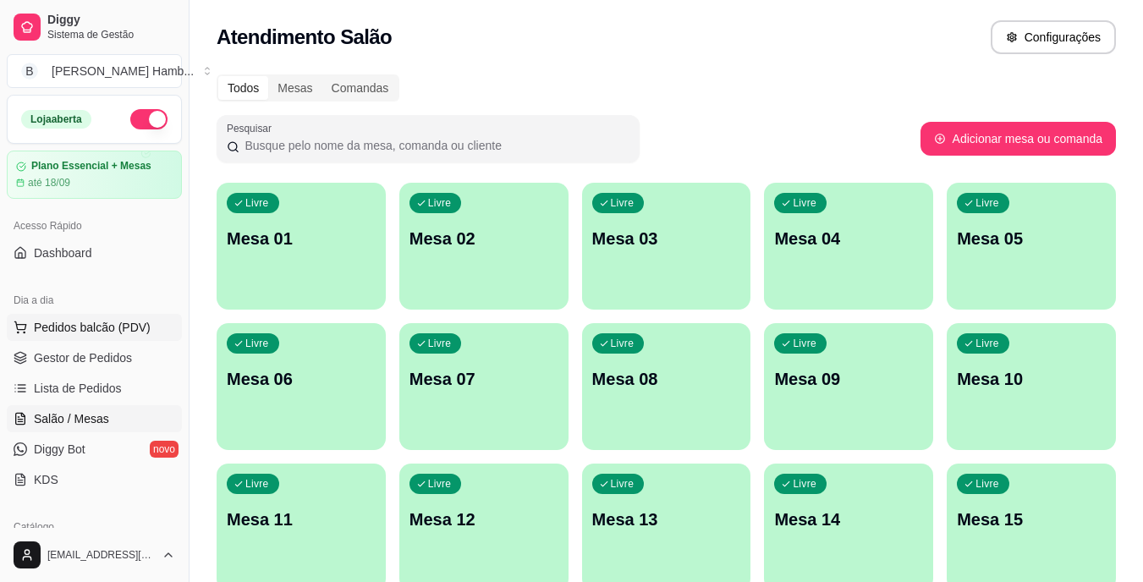
click at [123, 327] on span "Pedidos balcão (PDV)" at bounding box center [92, 327] width 117 height 17
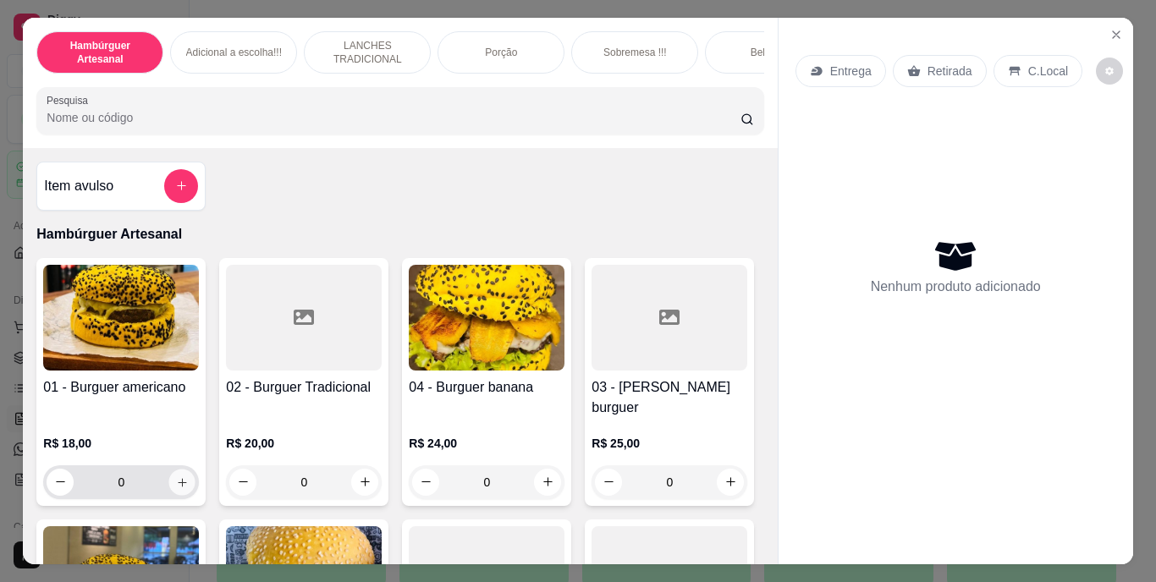
click at [169, 475] on button "increase-product-quantity" at bounding box center [182, 482] width 26 height 26
type input "1"
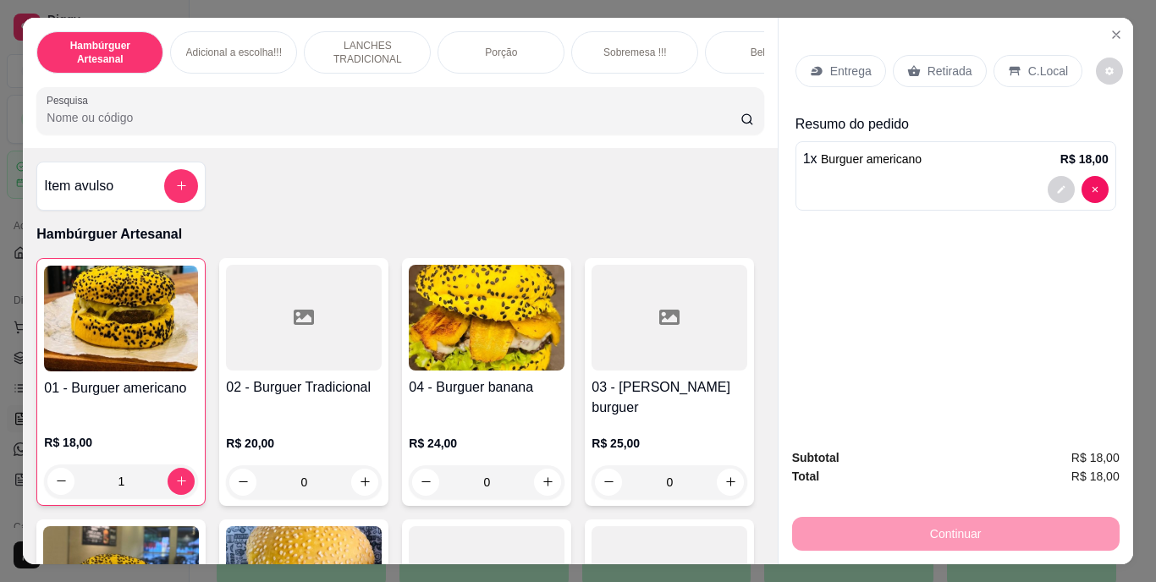
click at [947, 63] on p "Retirada" at bounding box center [949, 71] width 45 height 17
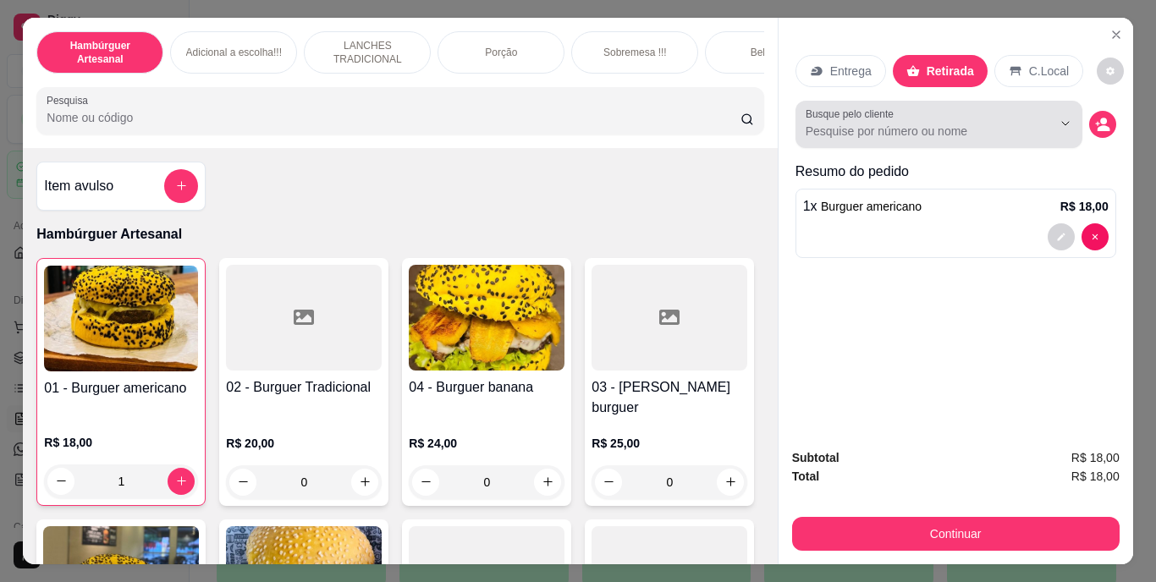
click at [1044, 111] on button "Show suggestions" at bounding box center [1041, 123] width 26 height 26
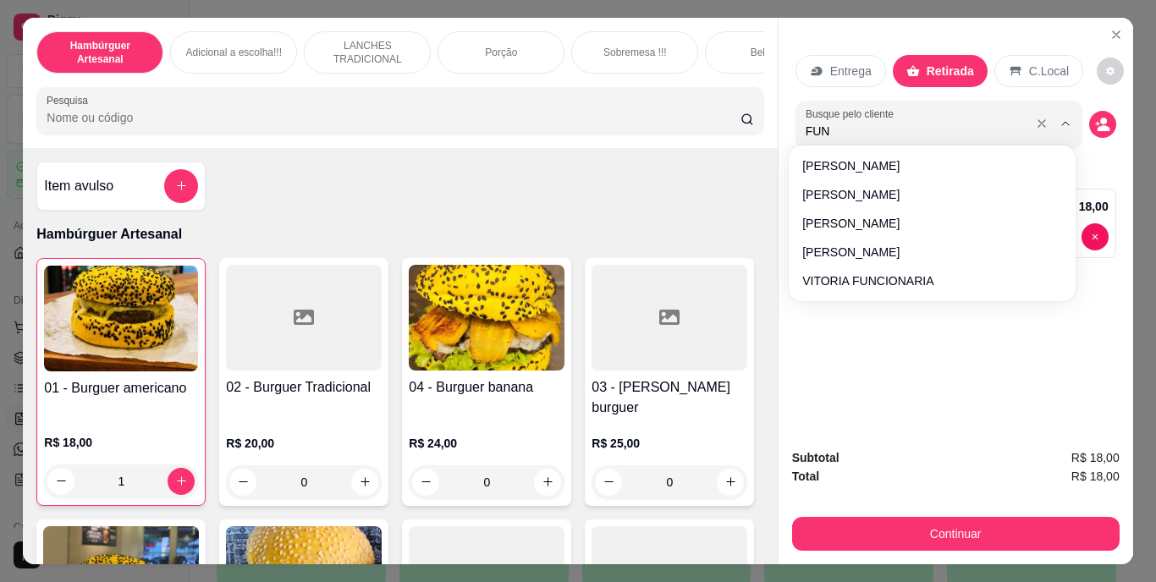
type input "FUNC"
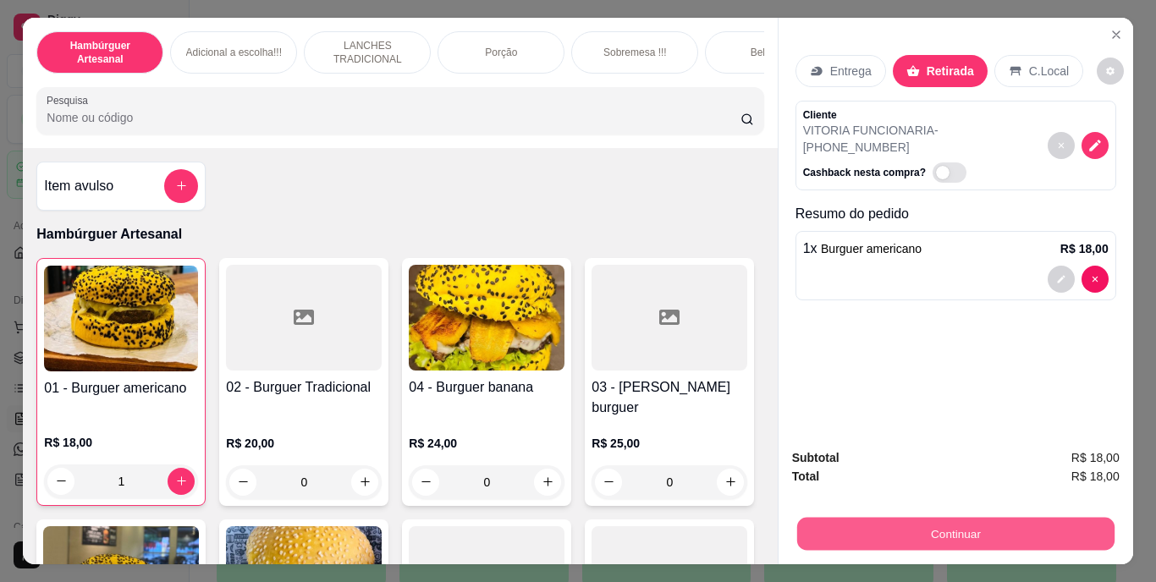
click at [941, 518] on button "Continuar" at bounding box center [954, 534] width 317 height 33
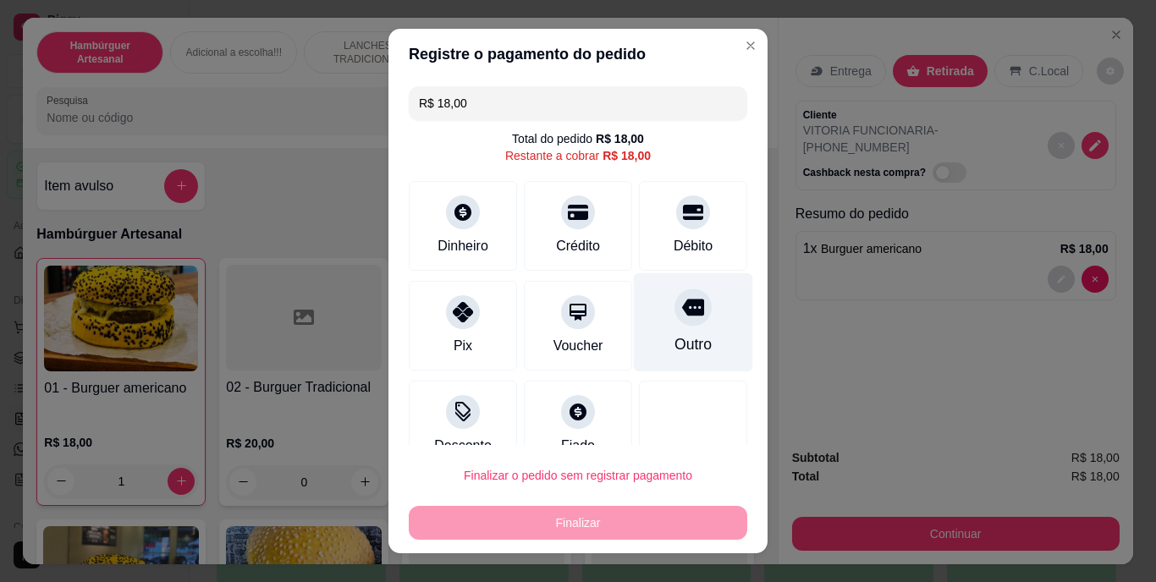
click at [682, 318] on icon at bounding box center [693, 308] width 22 height 22
type input "R$ 0,00"
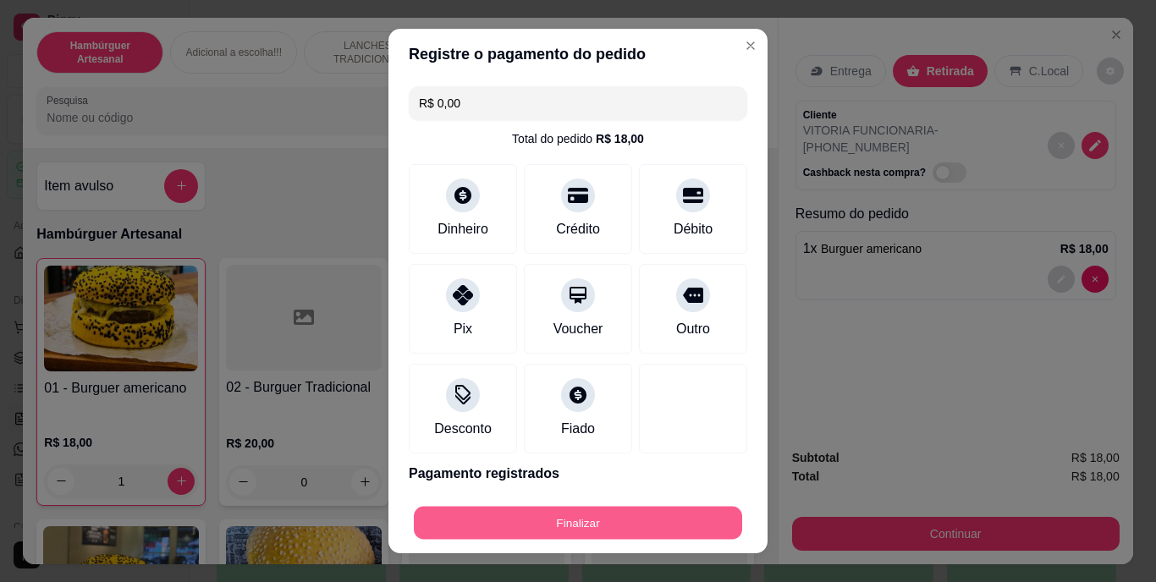
click at [674, 528] on button "Finalizar" at bounding box center [578, 522] width 328 height 33
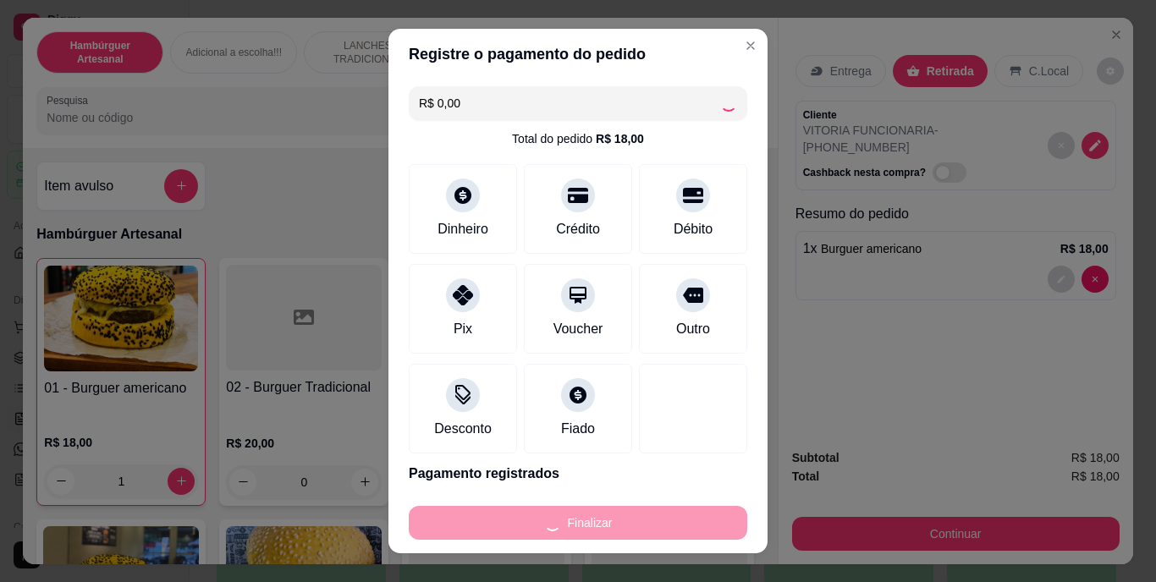
type input "0"
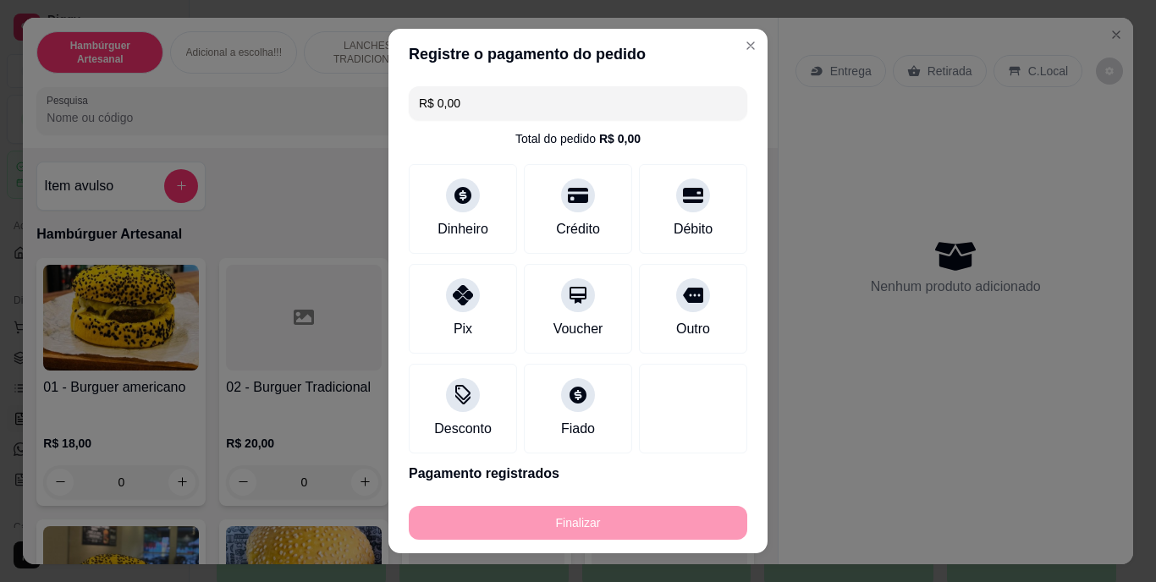
type input "-R$ 18,00"
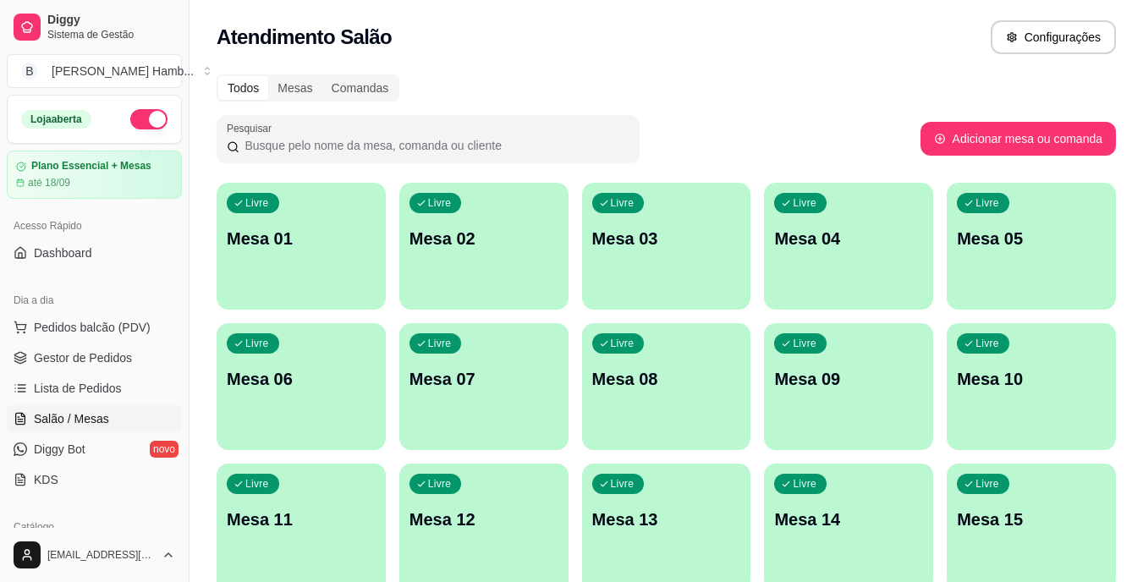
click at [674, 528] on p "Mesa 13" at bounding box center [666, 520] width 149 height 24
click at [125, 350] on span "Gestor de Pedidos" at bounding box center [83, 357] width 98 height 17
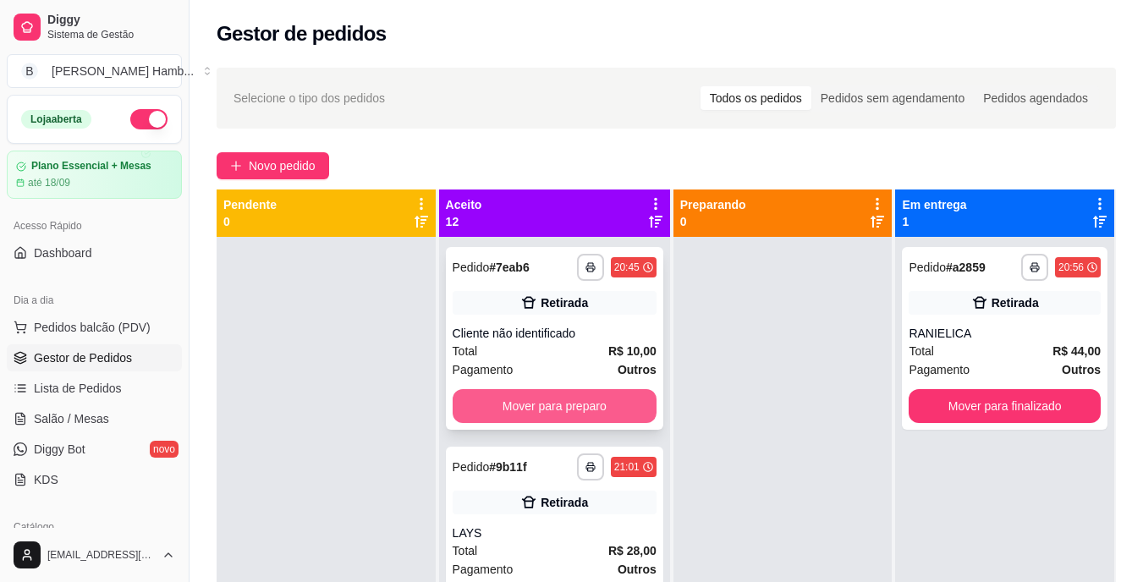
click at [488, 401] on button "Mover para preparo" at bounding box center [555, 406] width 204 height 34
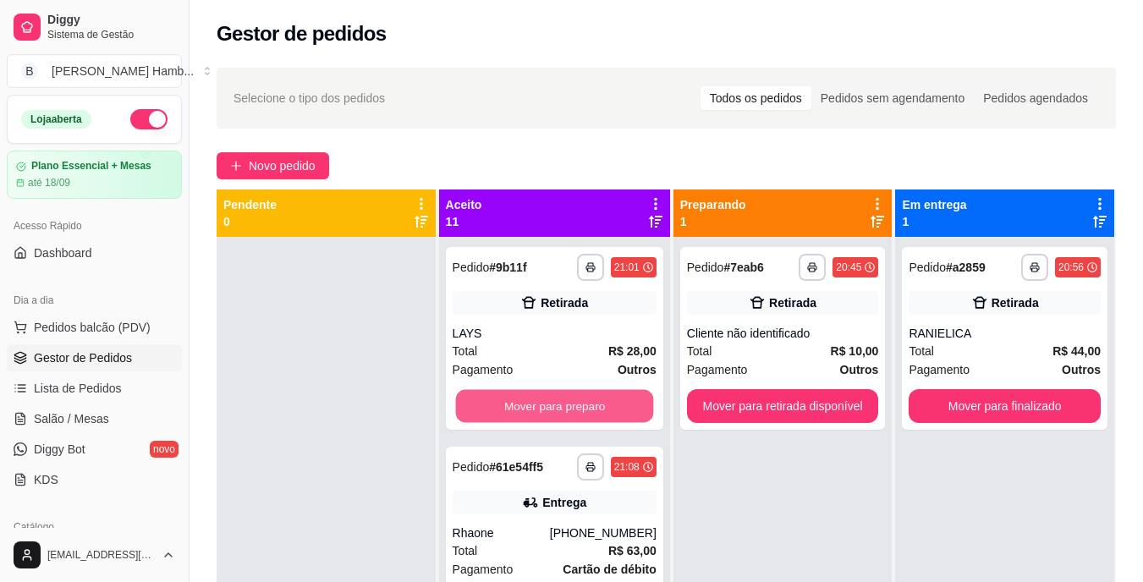
click at [490, 397] on button "Mover para preparo" at bounding box center [554, 406] width 198 height 33
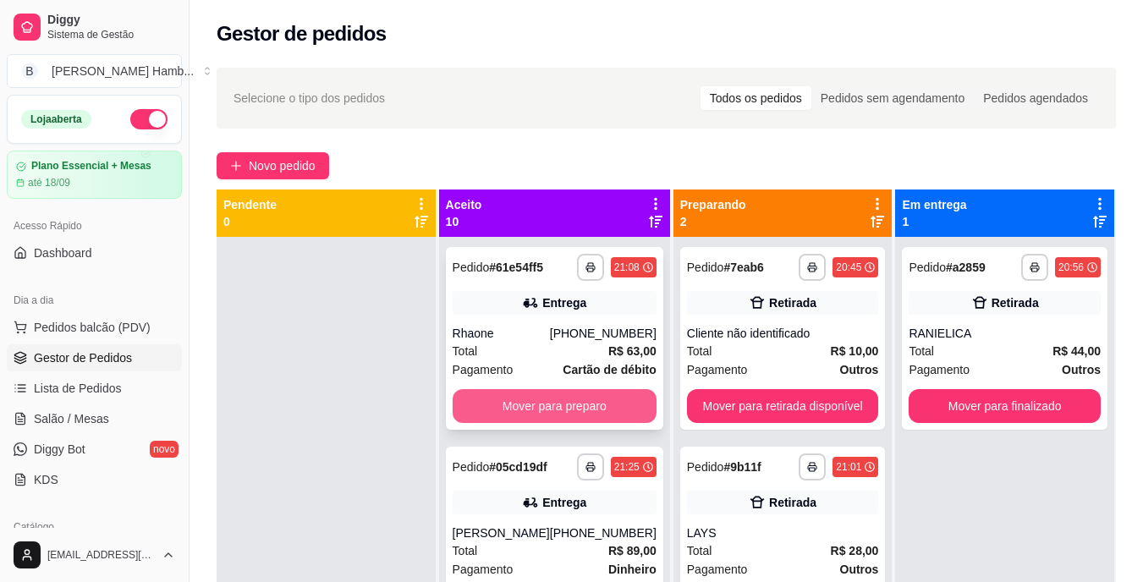
click at [493, 398] on button "Mover para preparo" at bounding box center [555, 406] width 204 height 34
click at [496, 399] on button "Mover para preparo" at bounding box center [555, 406] width 204 height 34
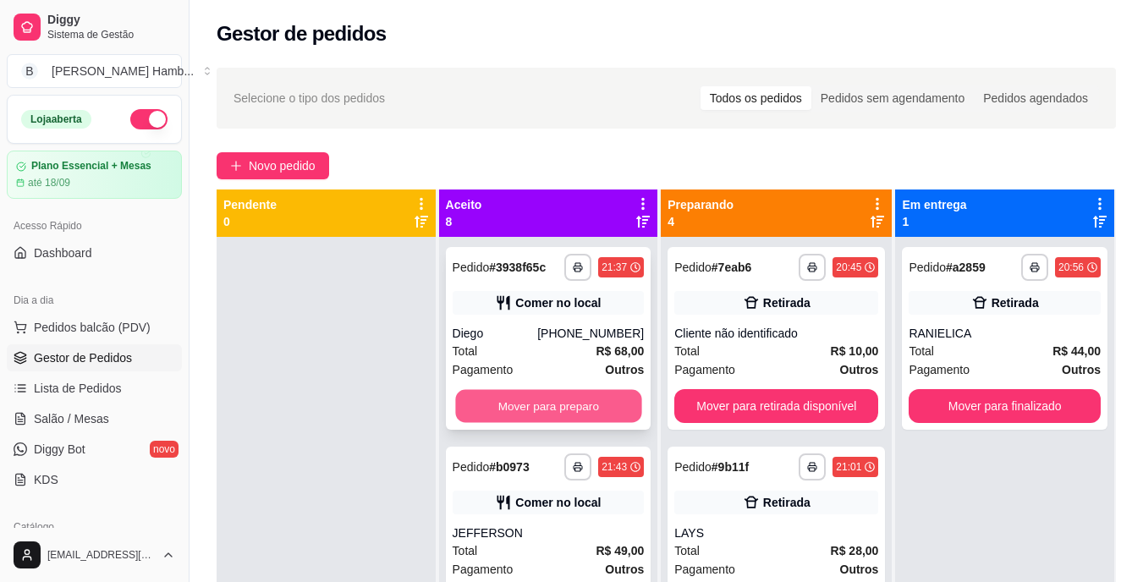
click at [497, 406] on button "Mover para preparo" at bounding box center [548, 406] width 186 height 33
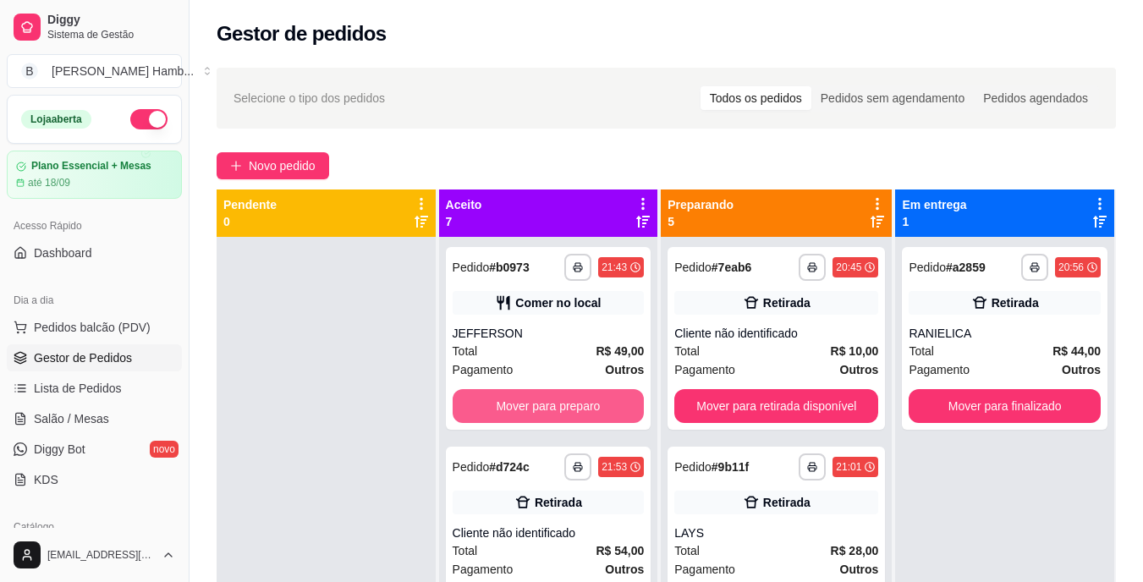
click at [492, 406] on button "Mover para preparo" at bounding box center [549, 406] width 192 height 34
click at [484, 405] on button "Mover para preparo" at bounding box center [549, 406] width 192 height 34
click at [502, 410] on button "Mover para preparo" at bounding box center [549, 406] width 192 height 34
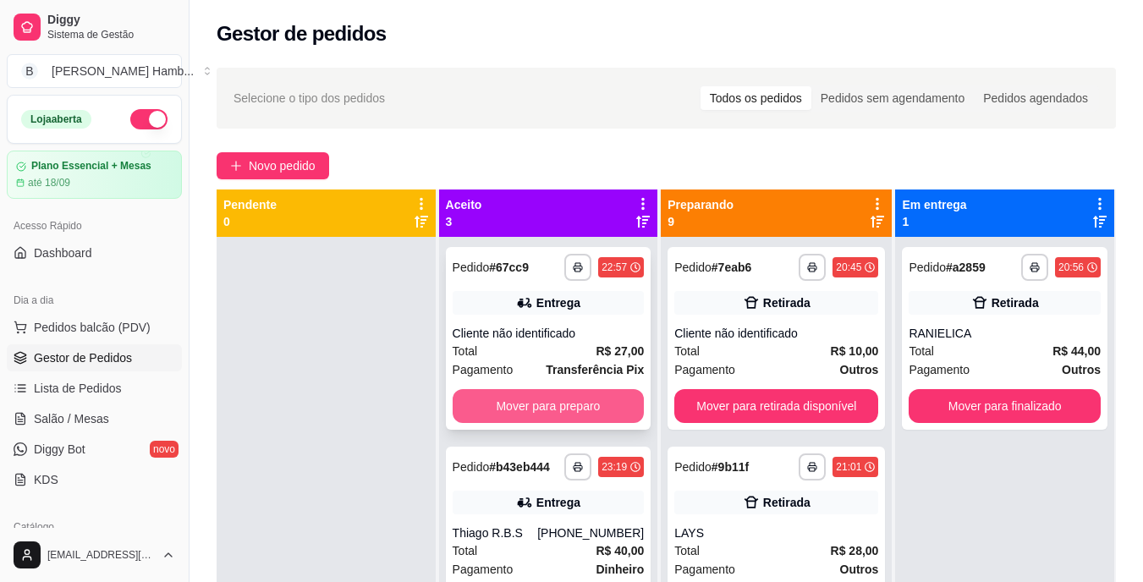
click at [498, 402] on button "Mover para preparo" at bounding box center [549, 406] width 192 height 34
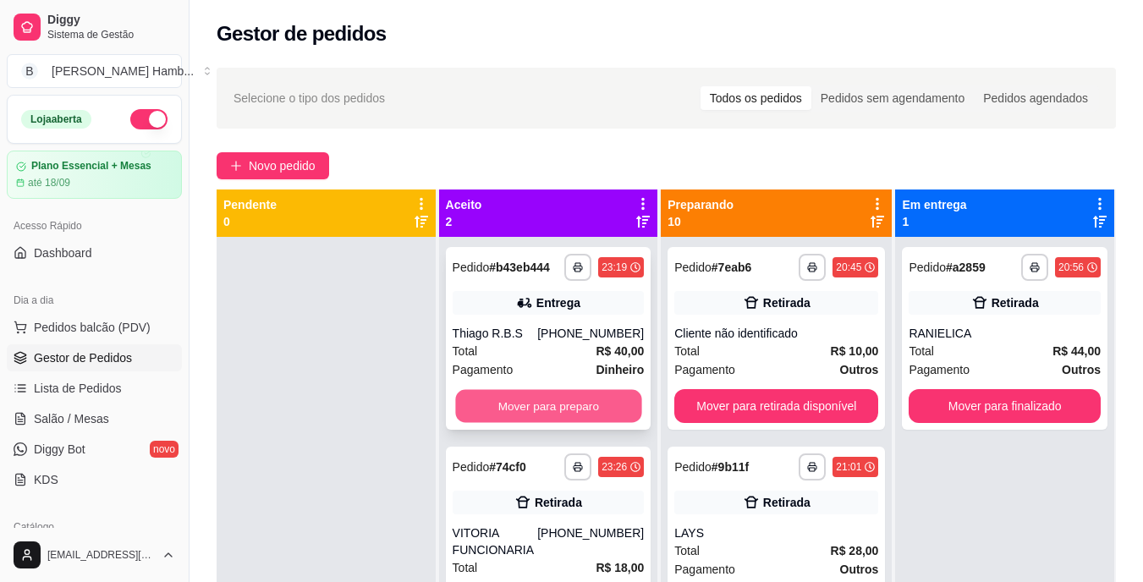
click at [496, 401] on button "Mover para preparo" at bounding box center [548, 406] width 186 height 33
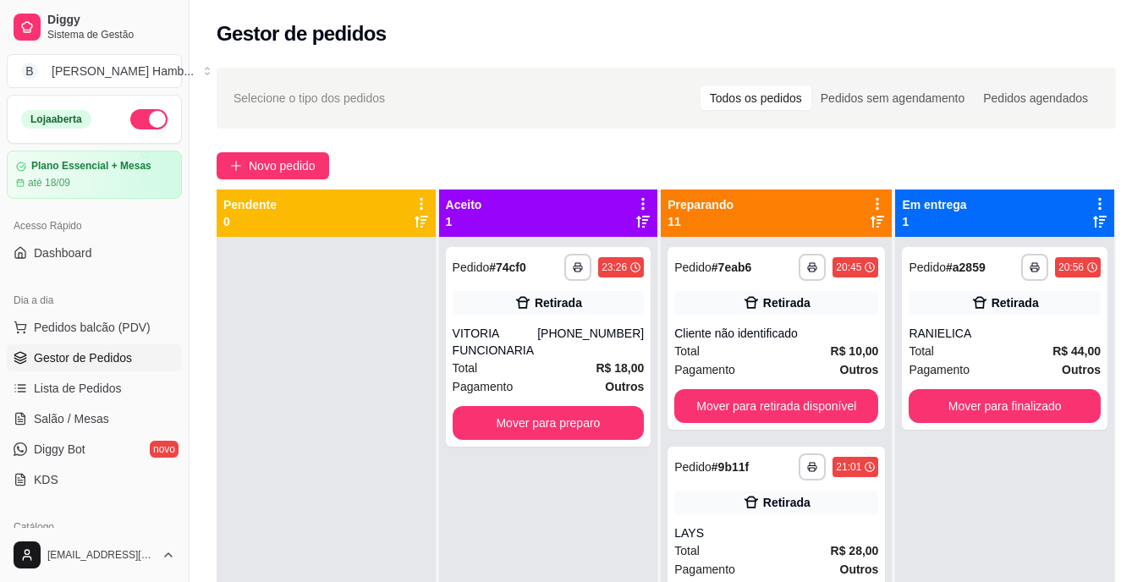
click at [497, 401] on div "**********" at bounding box center [549, 347] width 206 height 200
click at [611, 437] on button "Mover para preparo" at bounding box center [549, 423] width 192 height 34
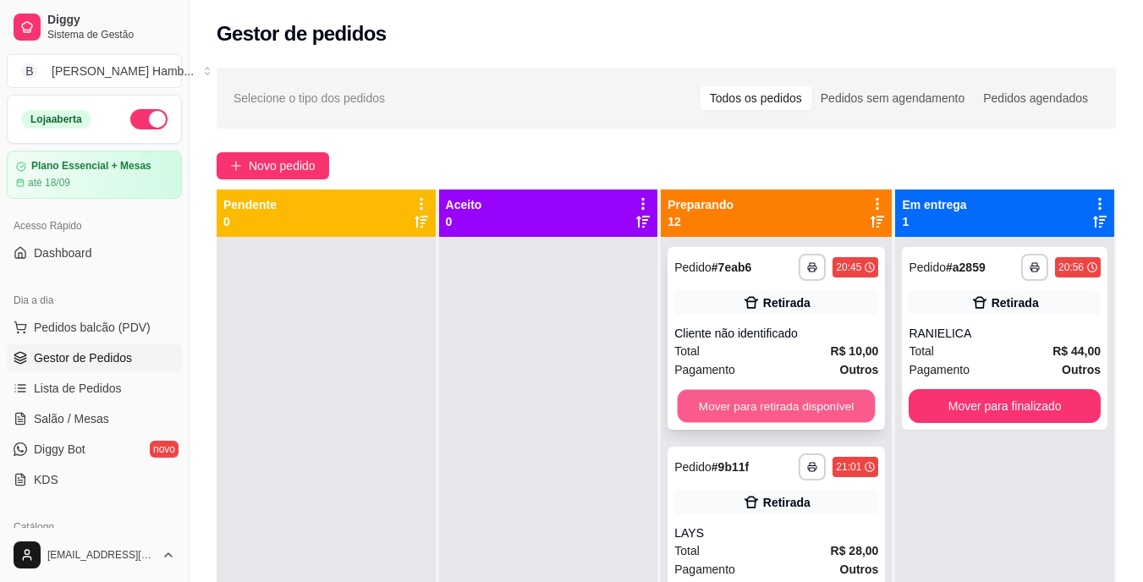
click at [711, 398] on button "Mover para retirada disponível" at bounding box center [777, 406] width 198 height 33
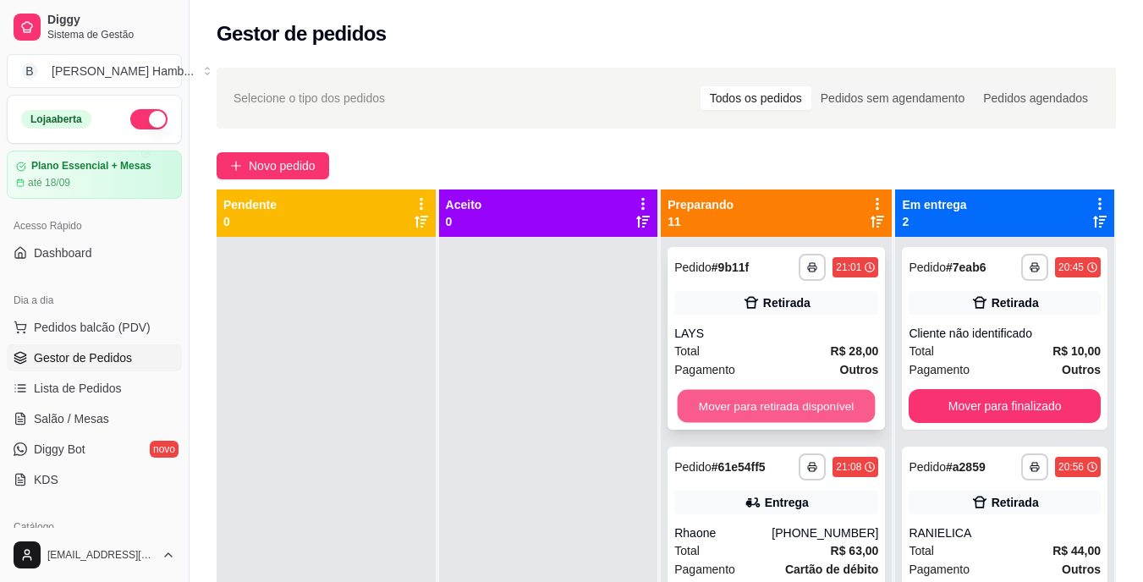
click at [702, 401] on button "Mover para retirada disponível" at bounding box center [777, 406] width 198 height 33
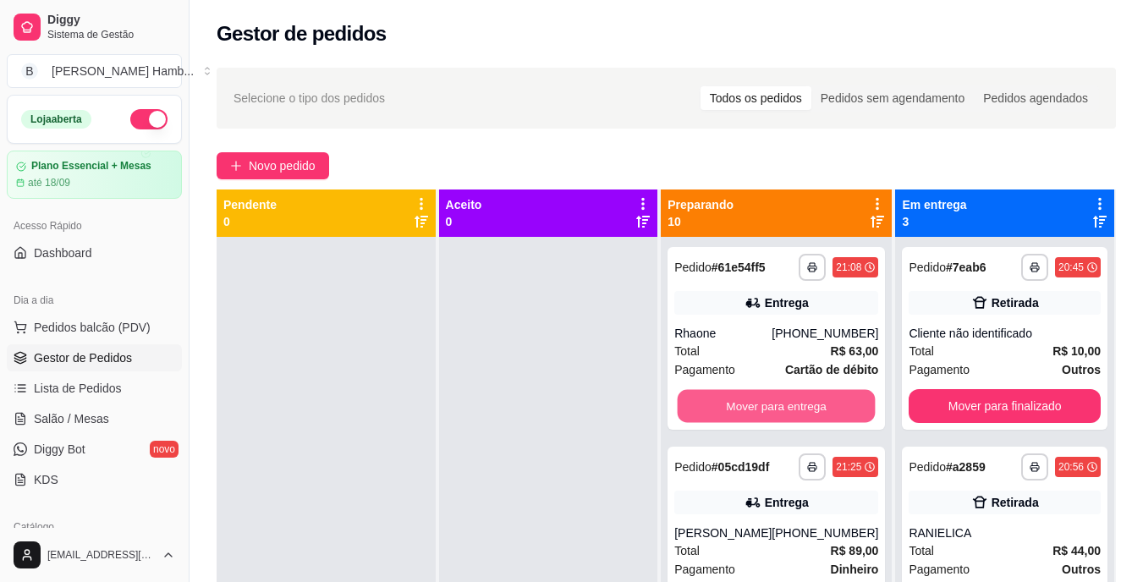
click at [700, 401] on button "Mover para entrega" at bounding box center [777, 406] width 198 height 33
click at [700, 401] on div "Mover para entrega" at bounding box center [776, 406] width 204 height 34
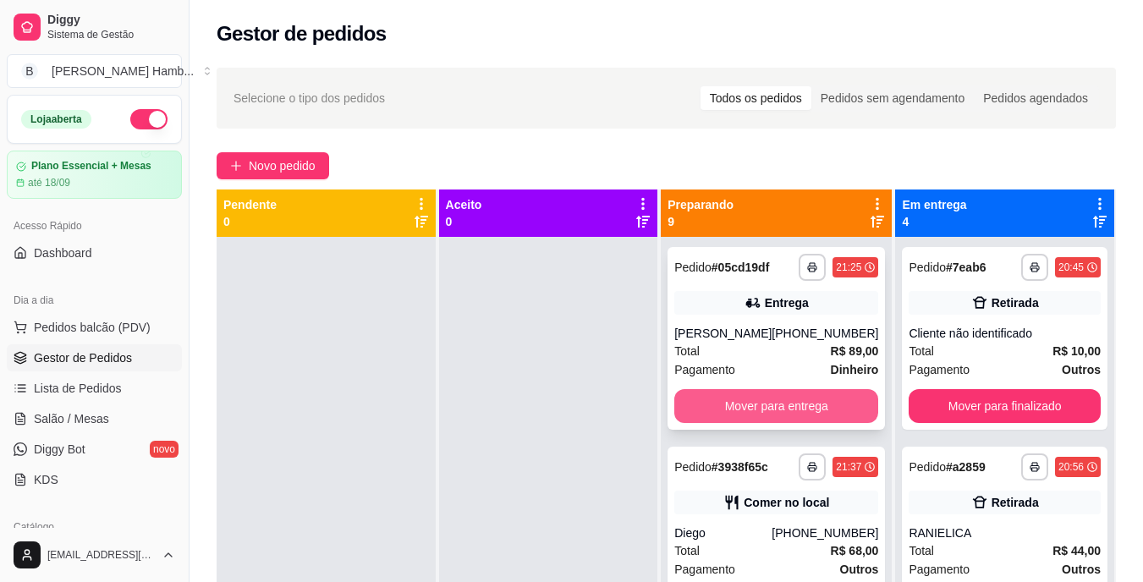
click at [847, 408] on button "Mover para entrega" at bounding box center [776, 406] width 204 height 34
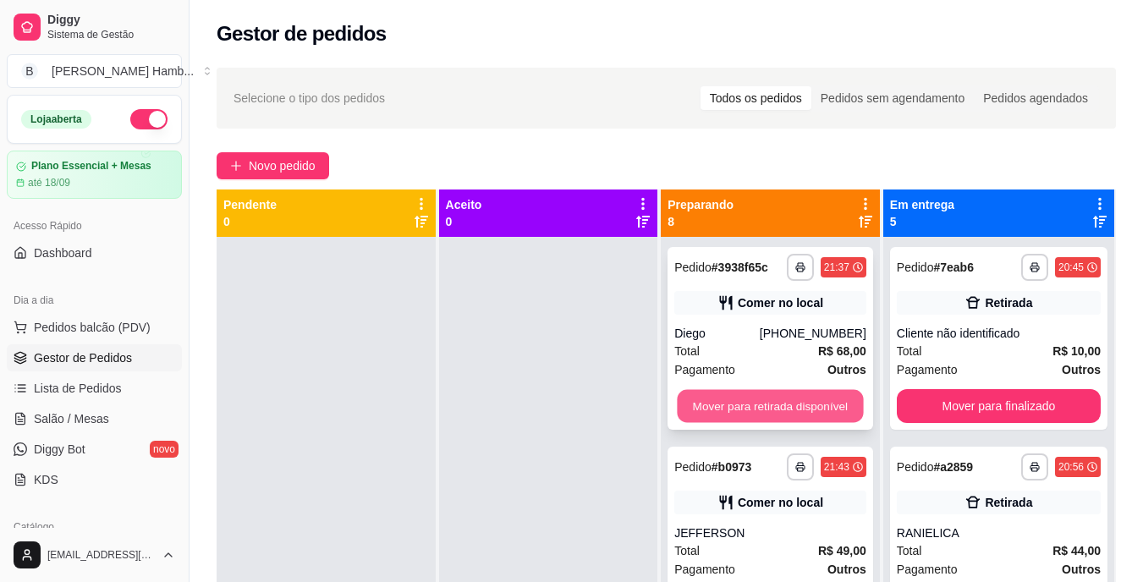
click at [834, 404] on button "Mover para retirada disponível" at bounding box center [771, 406] width 186 height 33
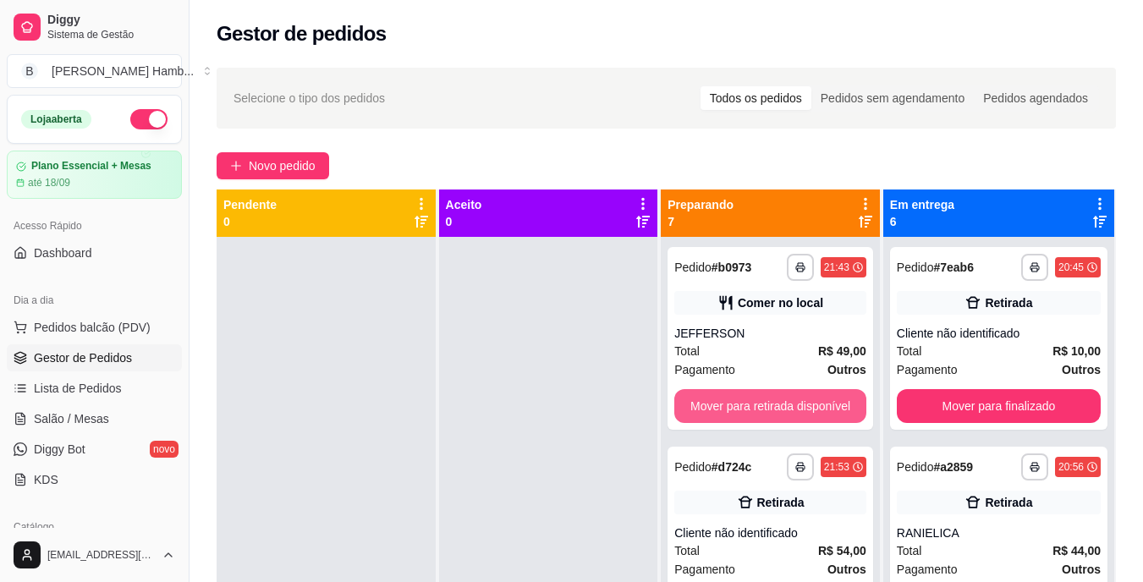
click at [834, 404] on button "Mover para retirada disponível" at bounding box center [770, 406] width 192 height 34
click at [834, 404] on button "Mover para retirada disponível" at bounding box center [771, 406] width 186 height 33
click at [834, 404] on button "Mover para retirada disponível" at bounding box center [770, 406] width 192 height 34
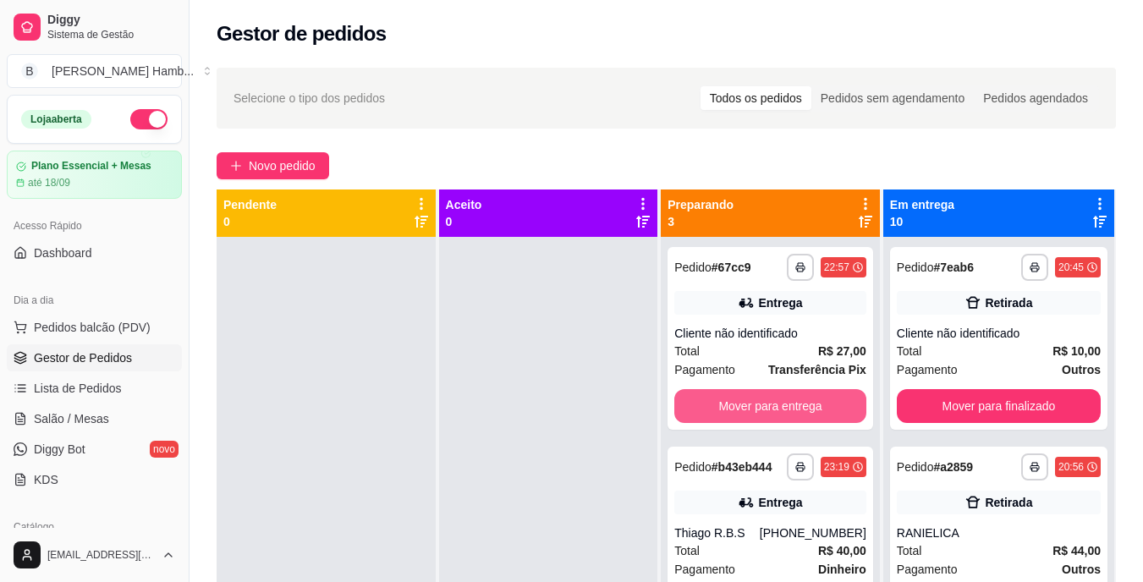
click at [834, 404] on button "Mover para entrega" at bounding box center [770, 406] width 192 height 34
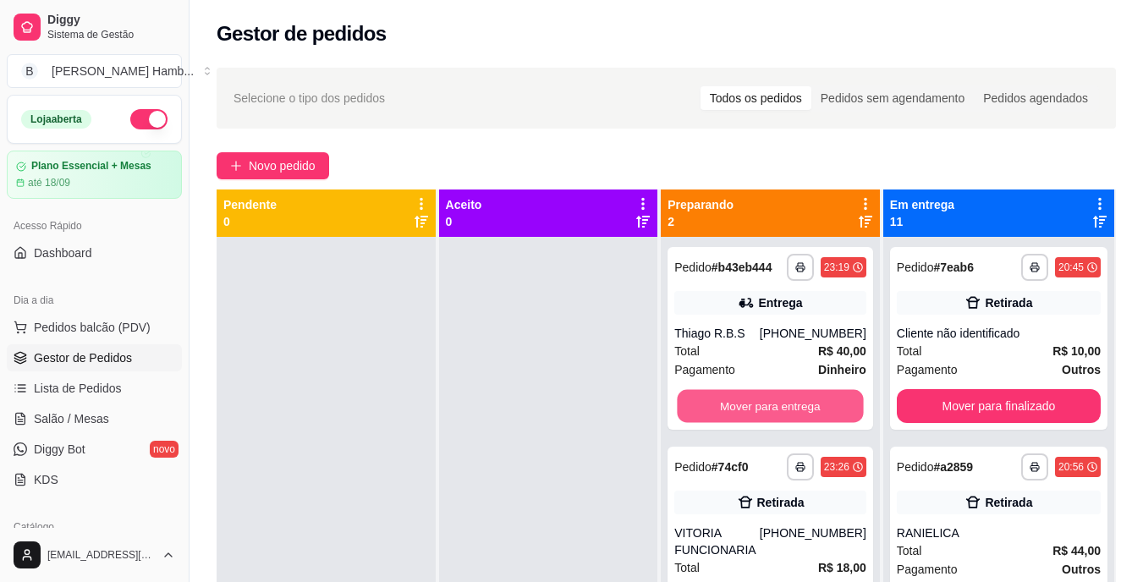
click at [834, 404] on button "Mover para entrega" at bounding box center [771, 406] width 186 height 33
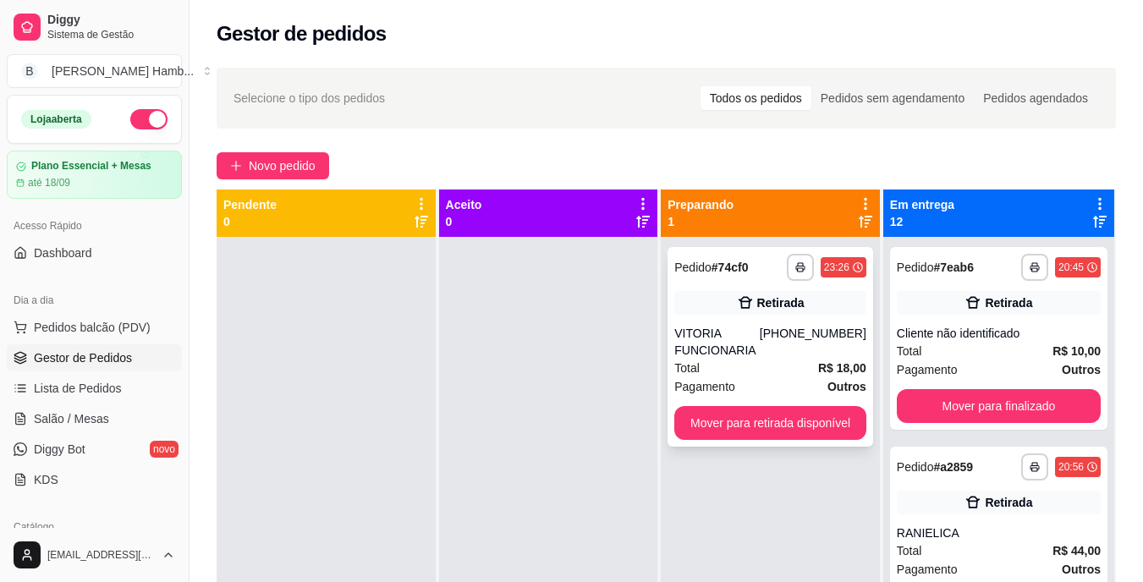
click at [832, 406] on div "**********" at bounding box center [770, 347] width 206 height 200
click at [830, 411] on button "Mover para retirada disponível" at bounding box center [770, 423] width 192 height 34
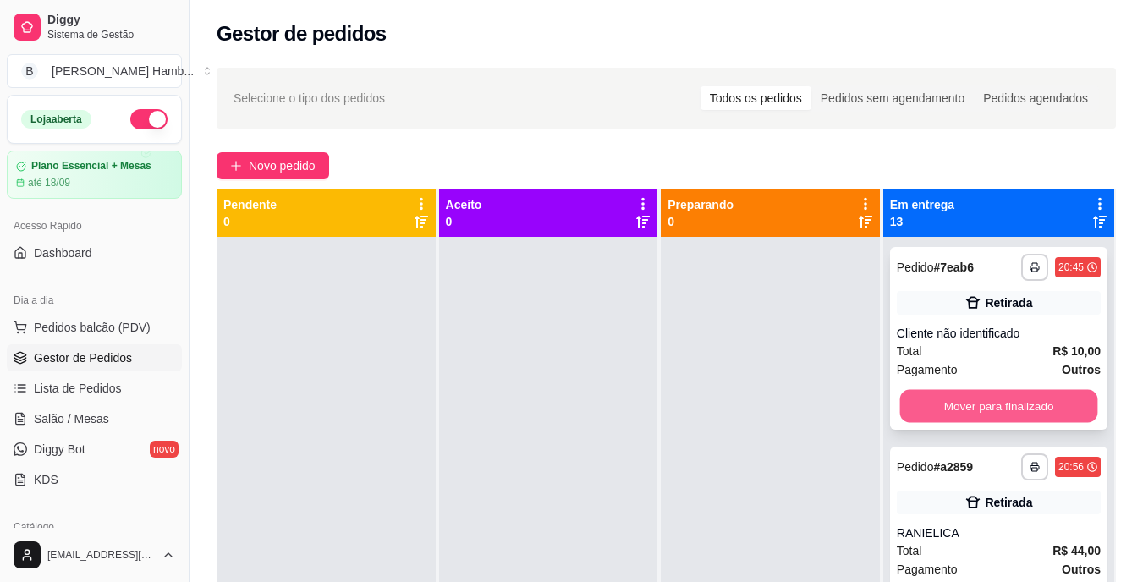
click at [958, 398] on button "Mover para finalizado" at bounding box center [998, 406] width 198 height 33
click at [958, 398] on button "Mover para finalizado" at bounding box center [999, 406] width 204 height 34
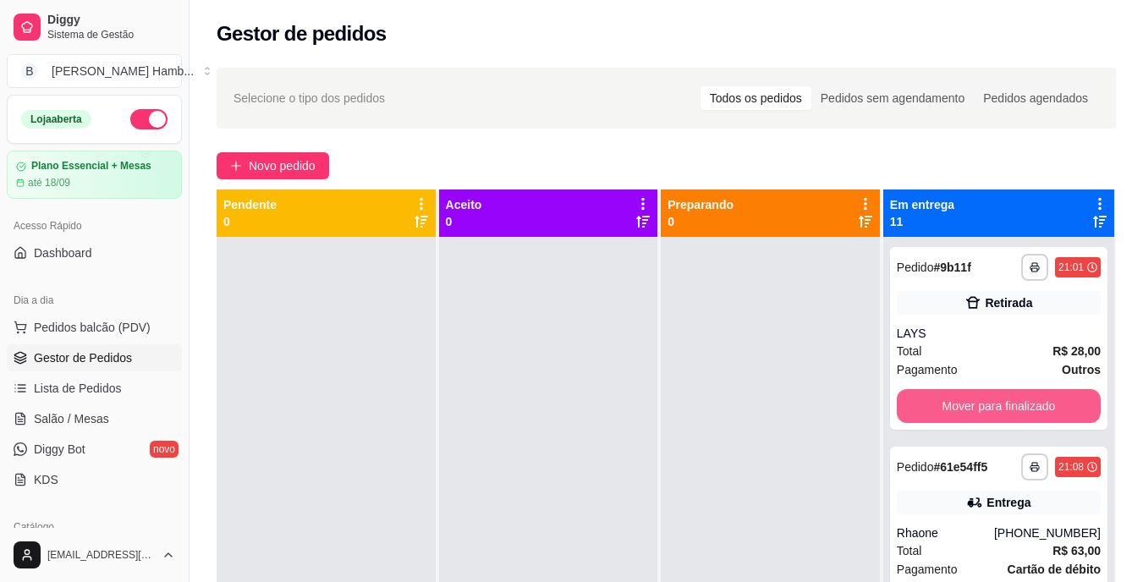
click at [958, 398] on button "Mover para finalizado" at bounding box center [999, 406] width 204 height 34
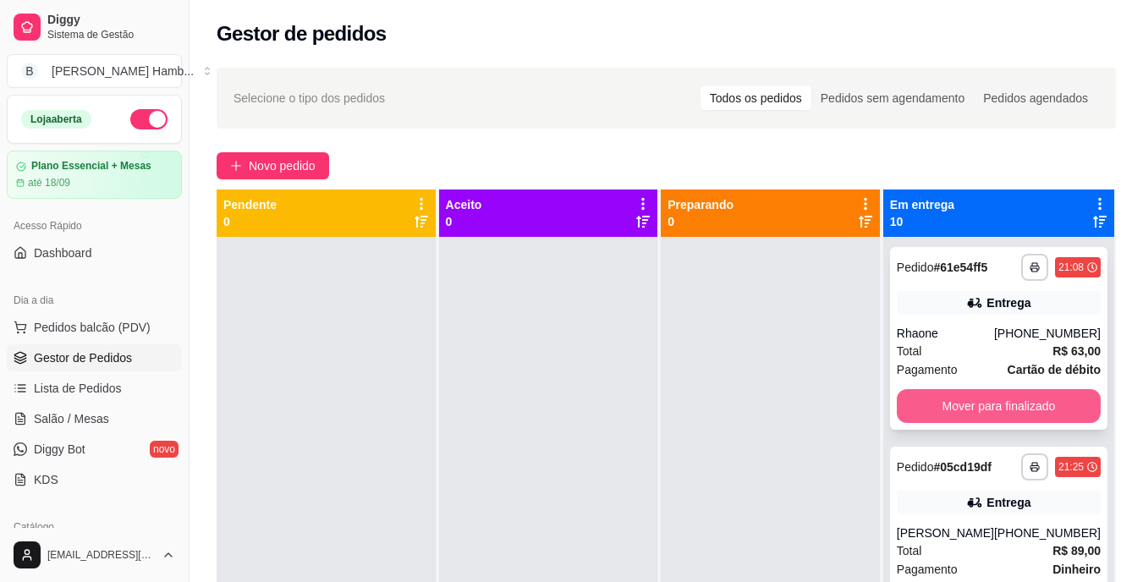
click at [954, 396] on button "Mover para finalizado" at bounding box center [999, 406] width 204 height 34
click at [958, 401] on button "Mover para finalizado" at bounding box center [999, 406] width 204 height 34
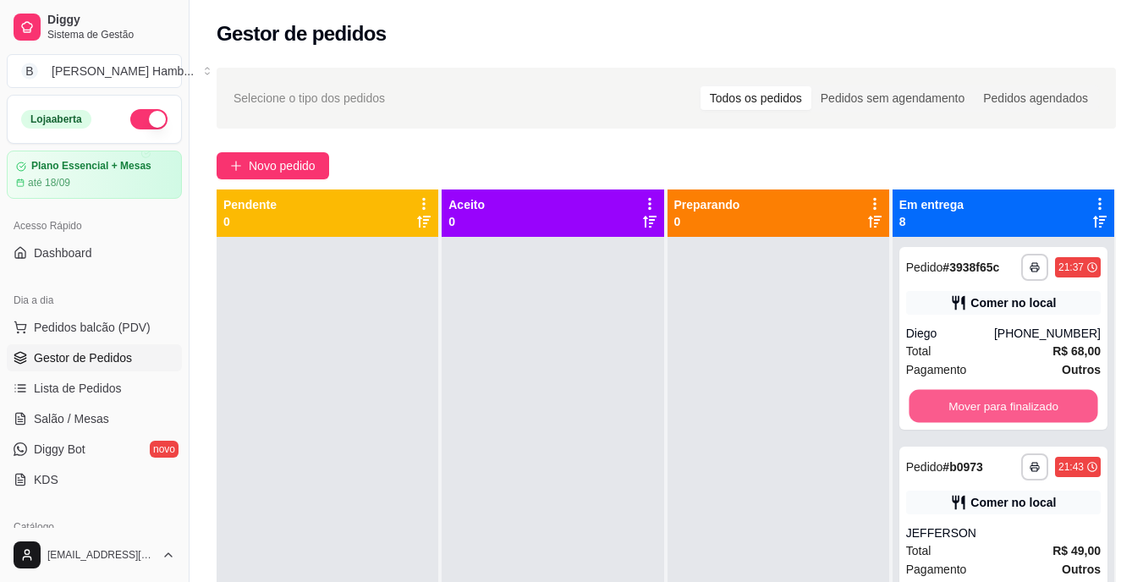
click at [958, 401] on button "Mover para finalizado" at bounding box center [1003, 406] width 189 height 33
click at [958, 401] on button "Mover para finalizado" at bounding box center [1003, 406] width 195 height 34
click at [958, 401] on button "Mover para finalizado" at bounding box center [1003, 406] width 189 height 33
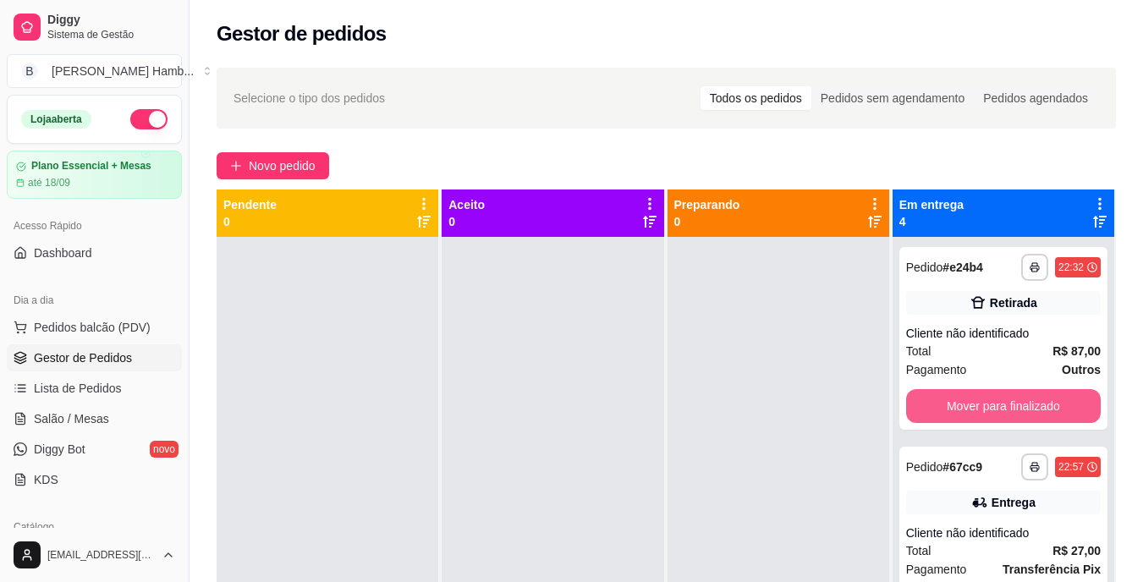
click at [958, 401] on button "Mover para finalizado" at bounding box center [1003, 406] width 195 height 34
click at [958, 402] on button "Mover para finalizado" at bounding box center [1003, 406] width 189 height 33
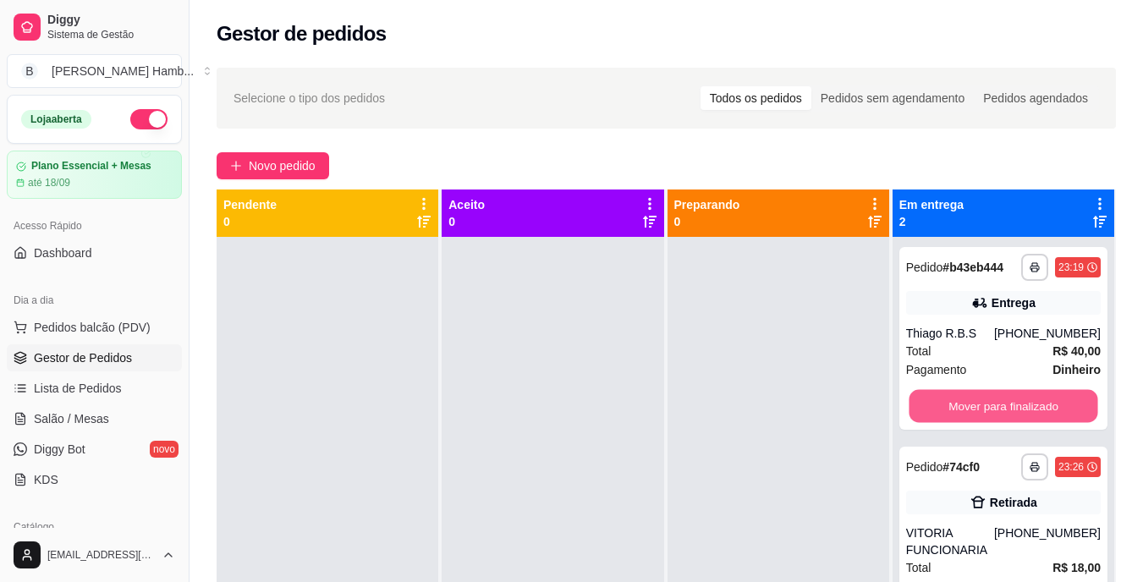
click at [958, 402] on button "Mover para finalizado" at bounding box center [1003, 406] width 189 height 33
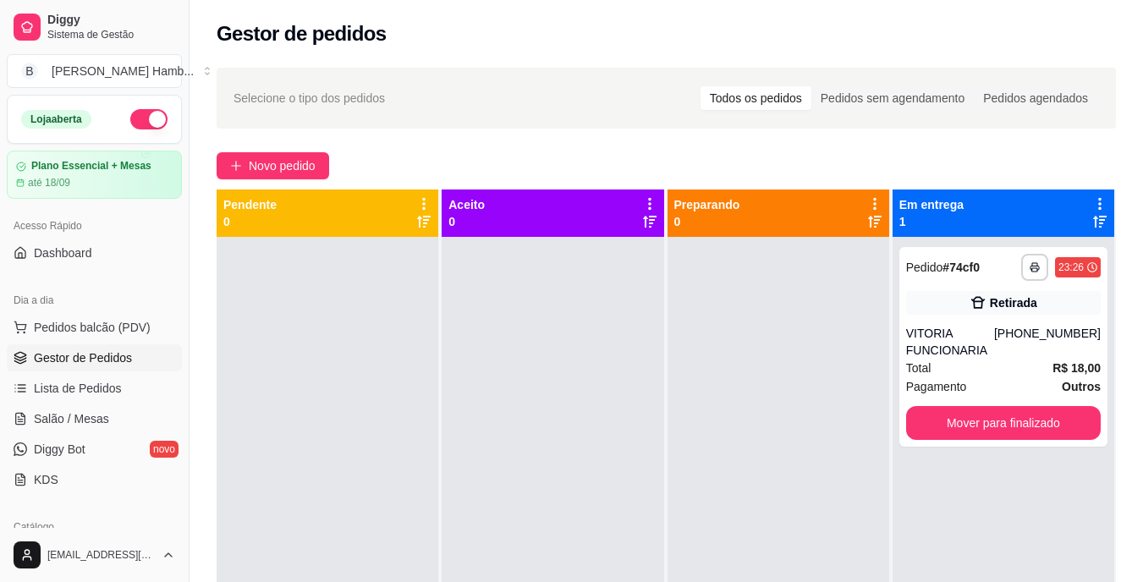
click at [958, 402] on div "**********" at bounding box center [1003, 347] width 208 height 200
click at [961, 411] on button "Mover para finalizado" at bounding box center [1003, 423] width 195 height 34
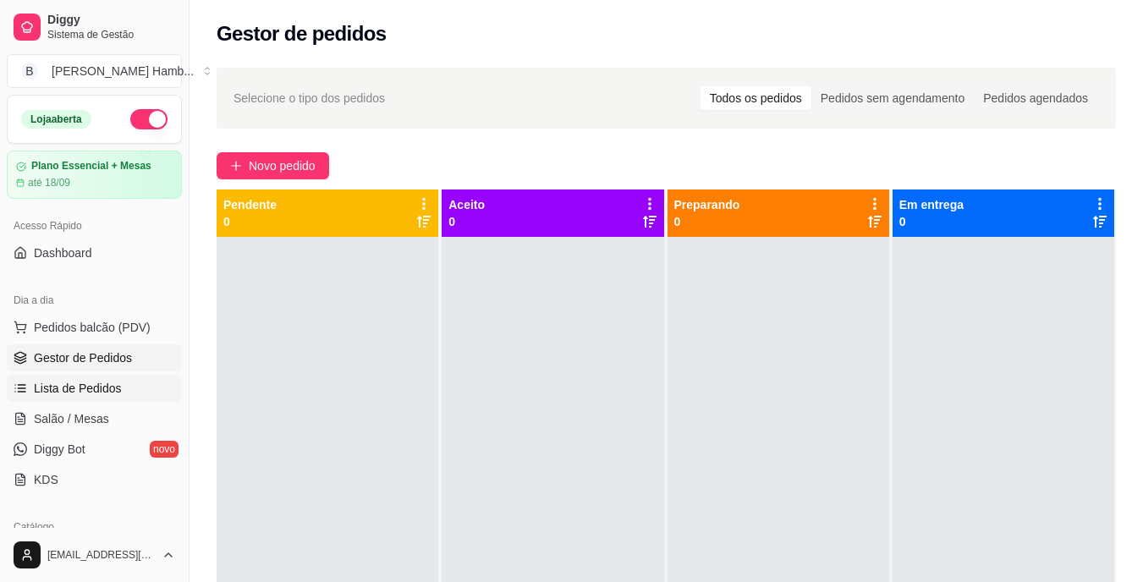
click at [86, 390] on span "Lista de Pedidos" at bounding box center [78, 388] width 88 height 17
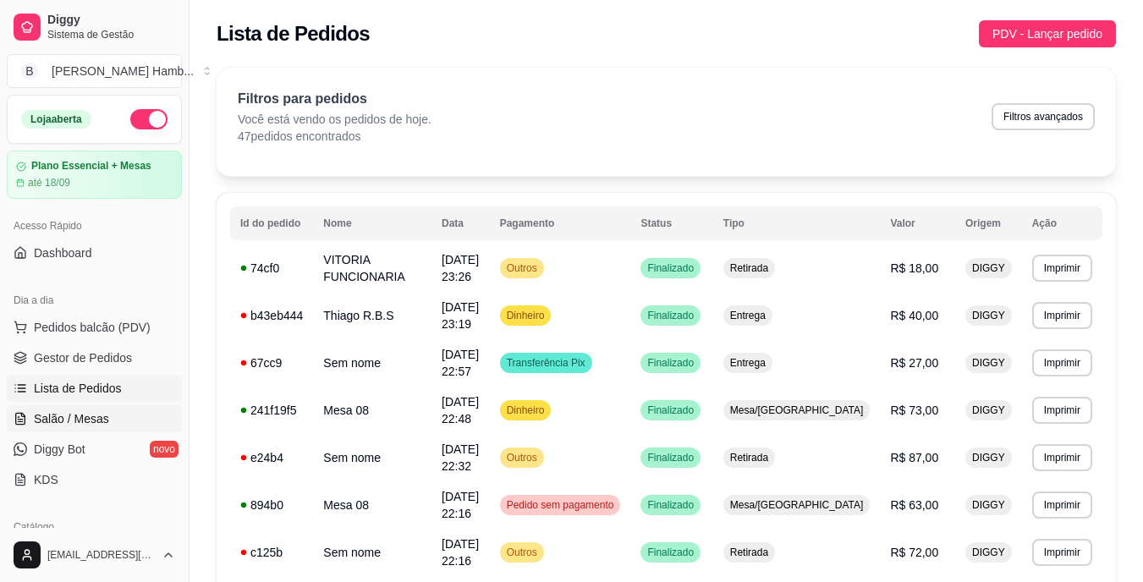
click at [82, 411] on span "Salão / Mesas" at bounding box center [71, 418] width 75 height 17
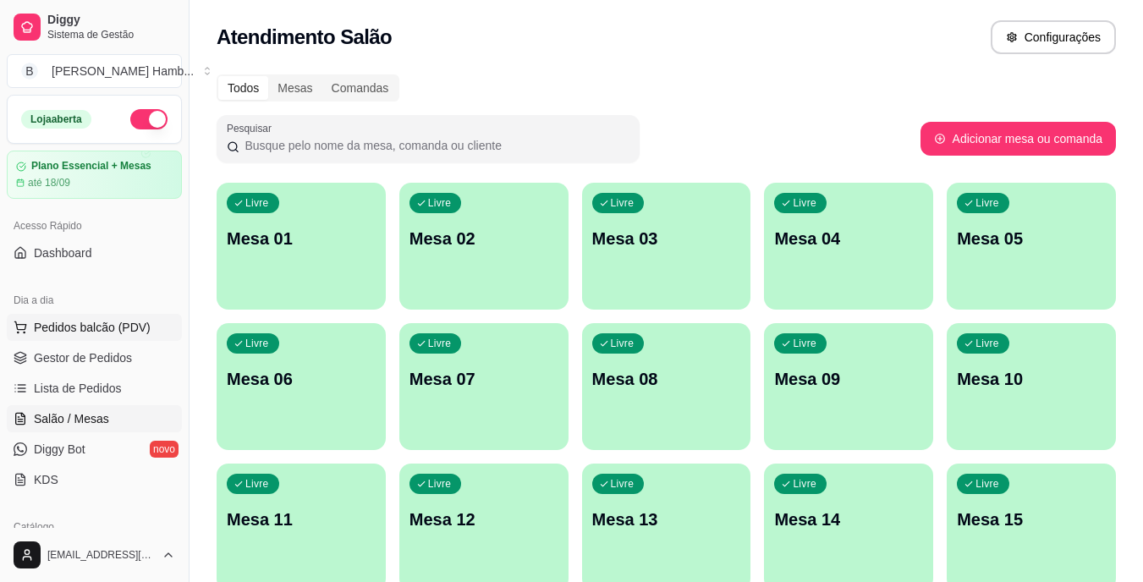
click at [117, 325] on span "Pedidos balcão (PDV)" at bounding box center [92, 327] width 117 height 17
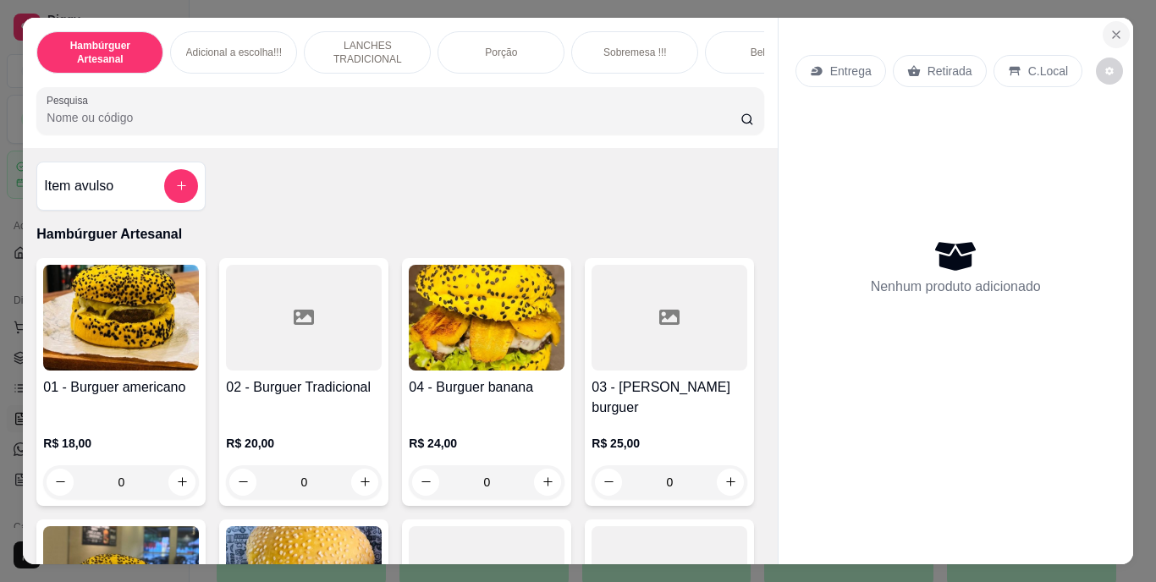
click at [1109, 21] on button "Close" at bounding box center [1115, 34] width 27 height 27
